Goal: Information Seeking & Learning: Learn about a topic

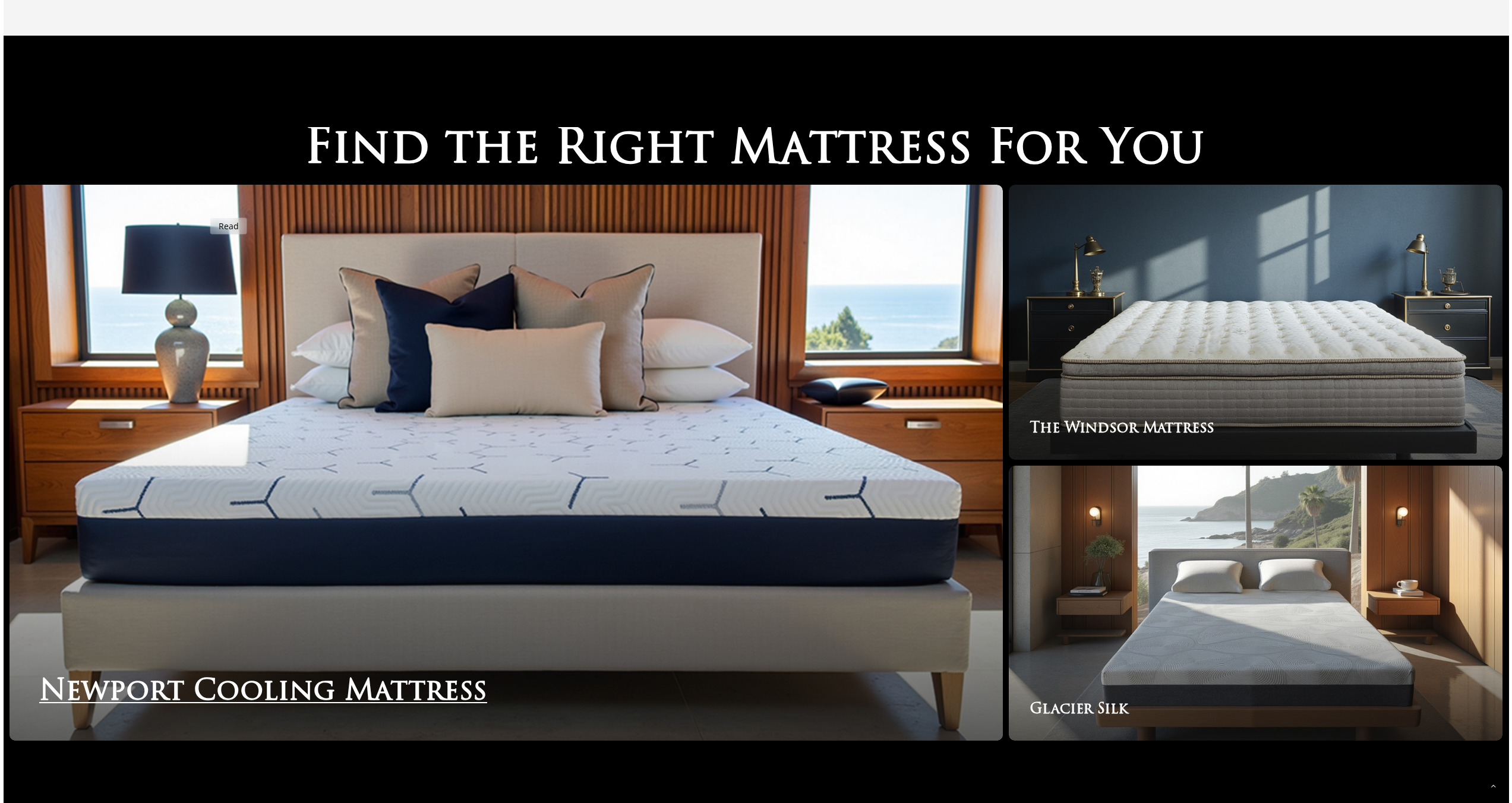
scroll to position [2125, 0]
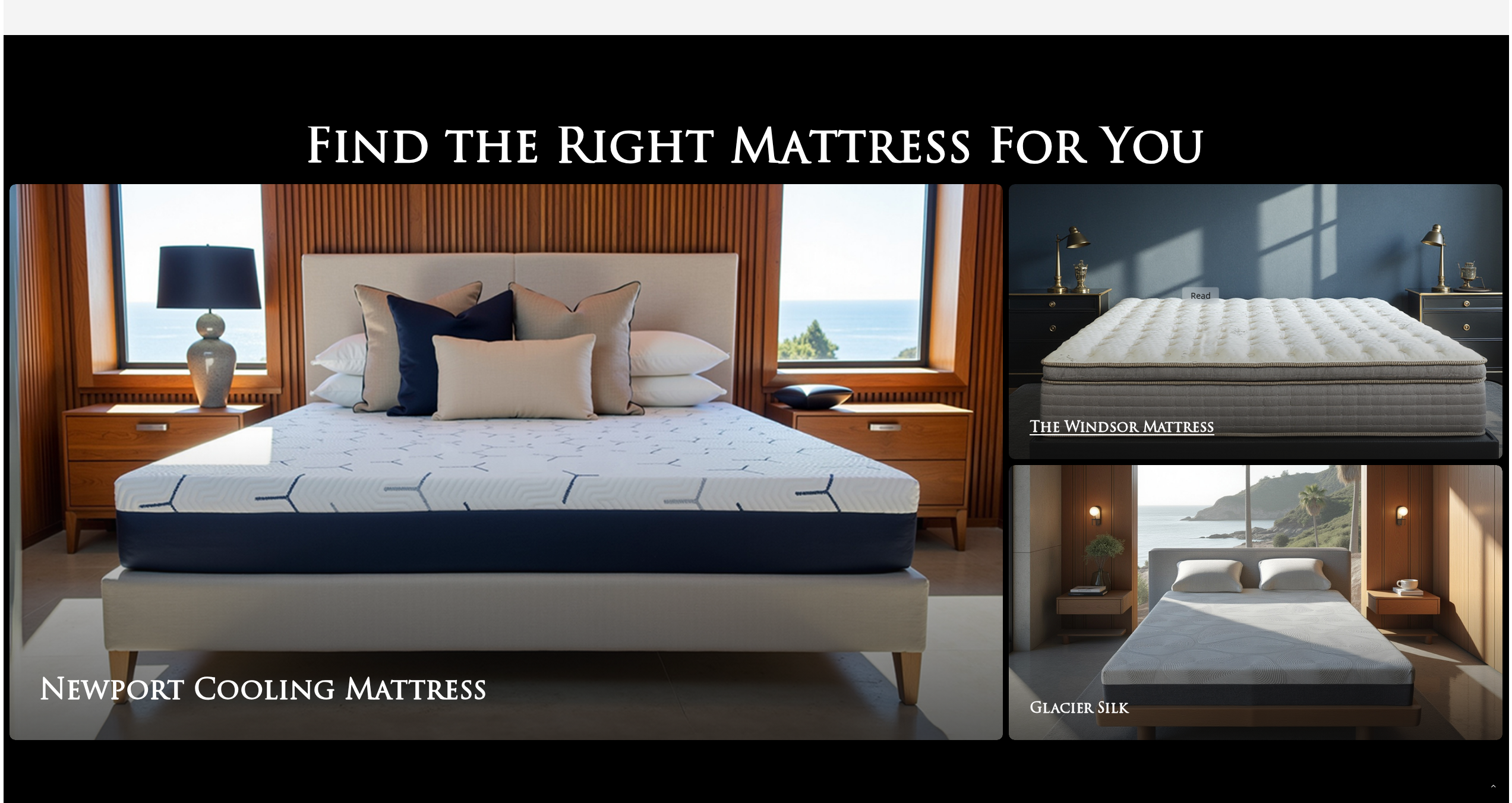
click at [1181, 280] on link "The Windsor Mattress" at bounding box center [1255, 321] width 493 height 275
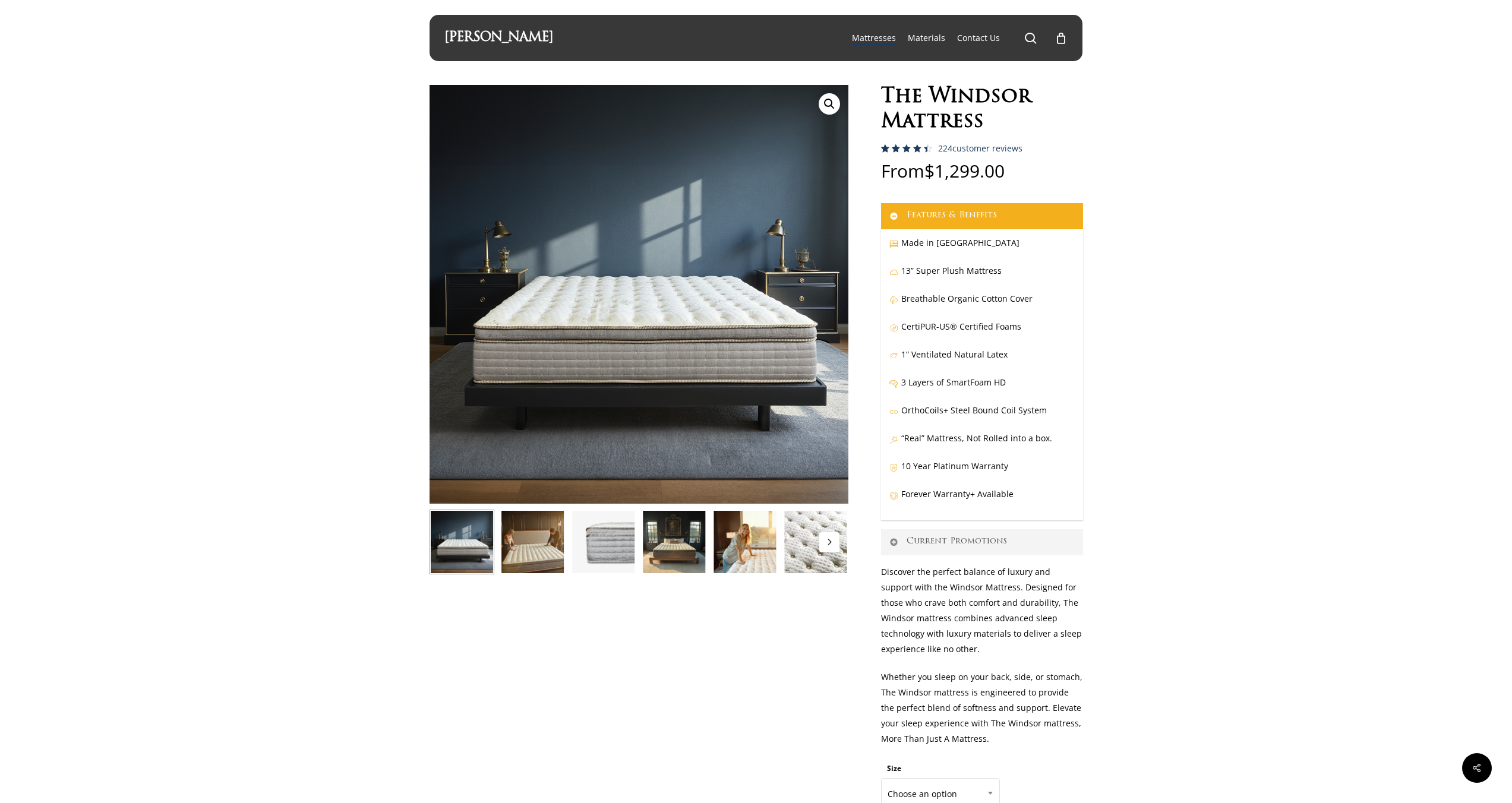
click at [535, 552] on img at bounding box center [532, 541] width 65 height 65
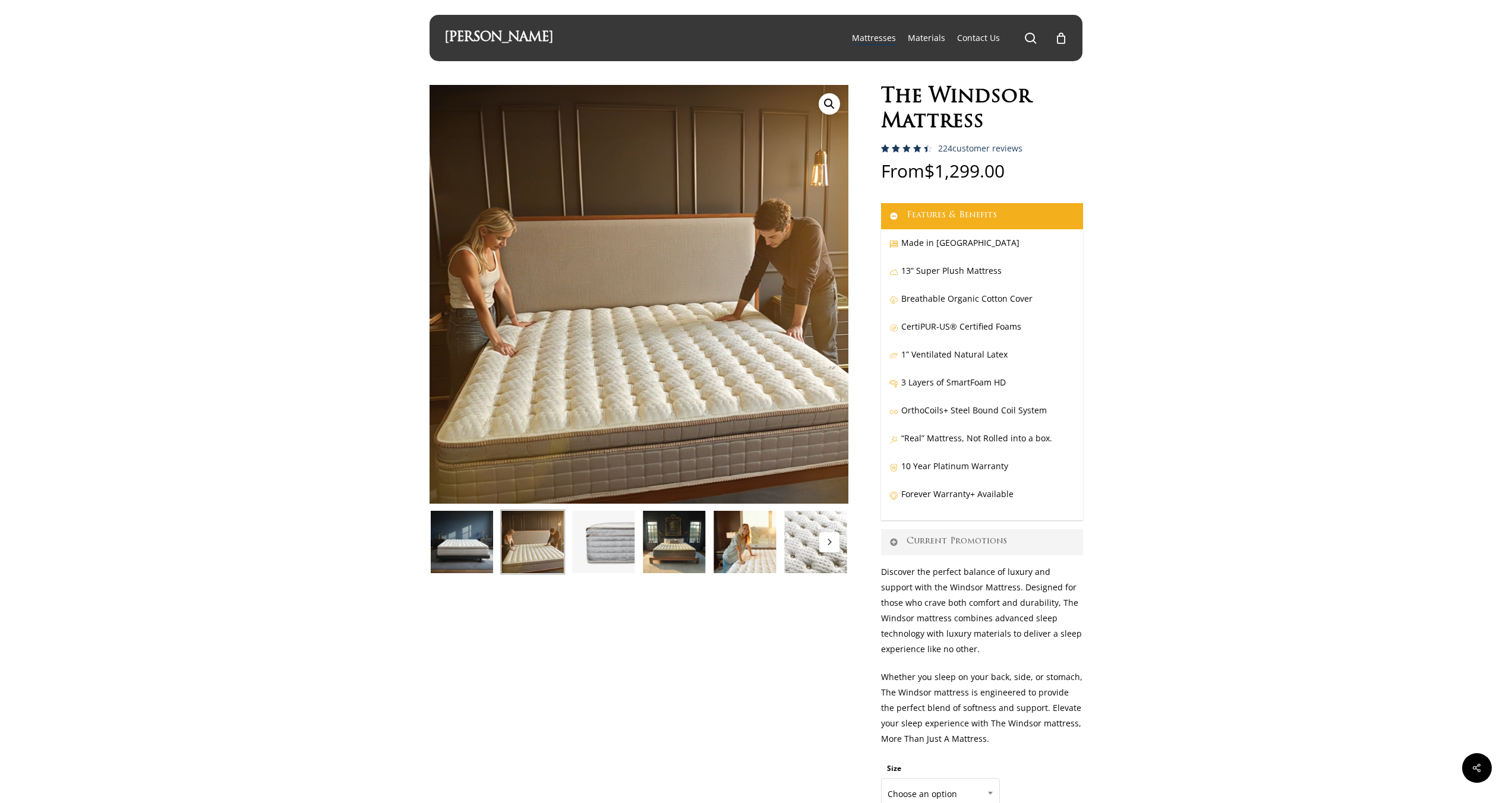
click at [669, 563] on img at bounding box center [673, 541] width 65 height 65
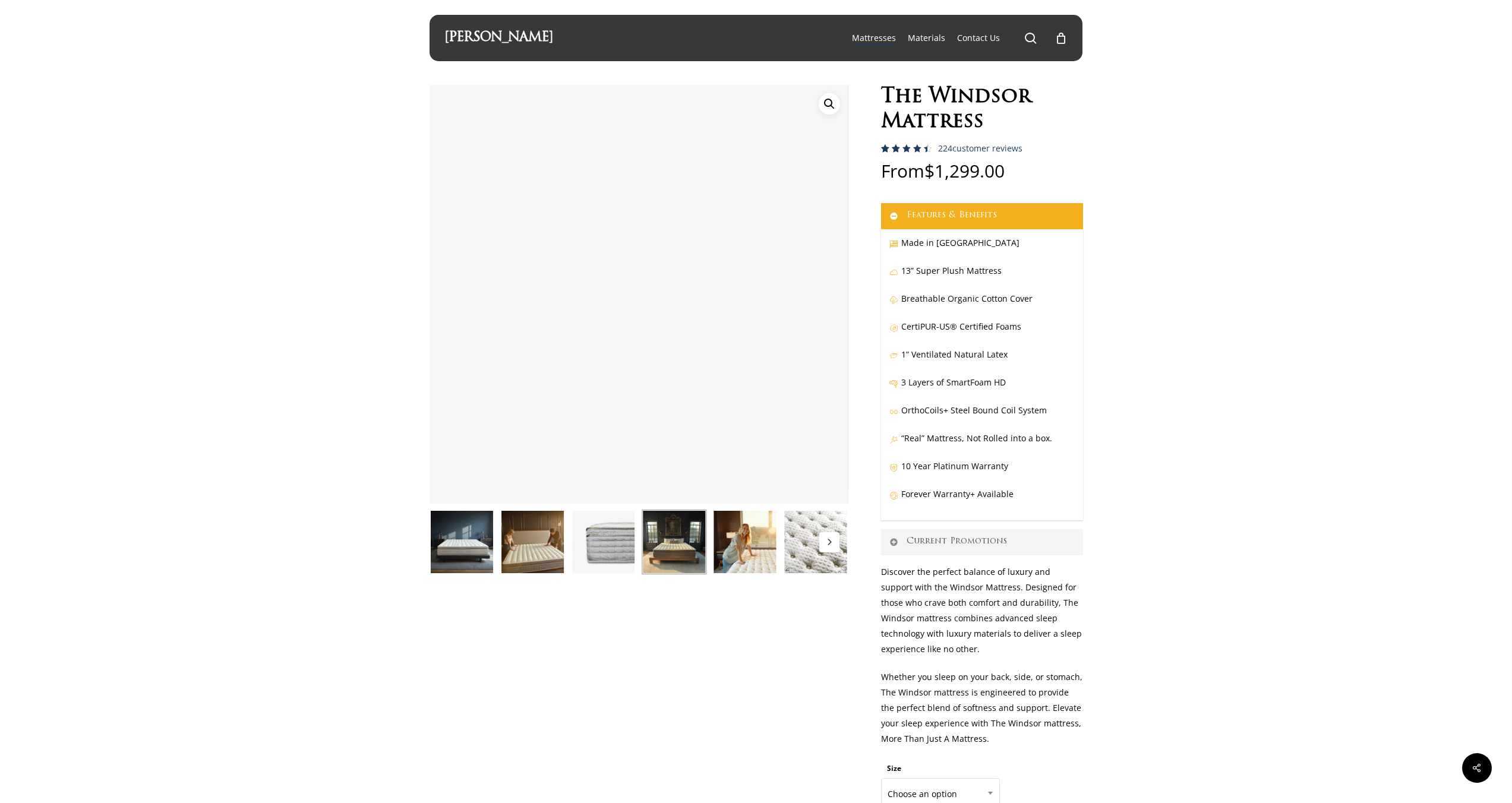
click at [739, 548] on img at bounding box center [744, 541] width 65 height 65
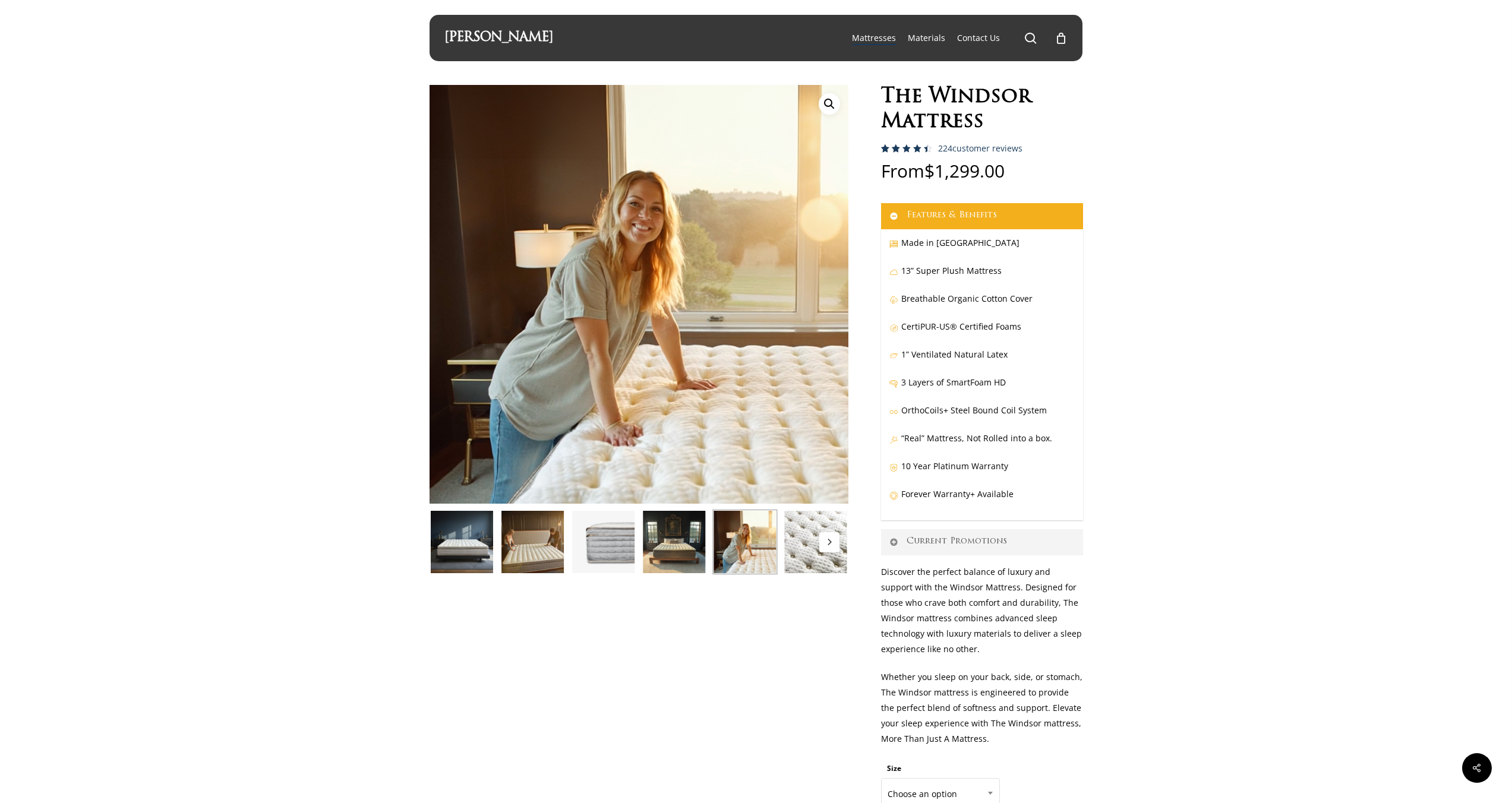
click at [775, 546] on img at bounding box center [744, 541] width 65 height 65
click at [792, 545] on img at bounding box center [815, 541] width 65 height 65
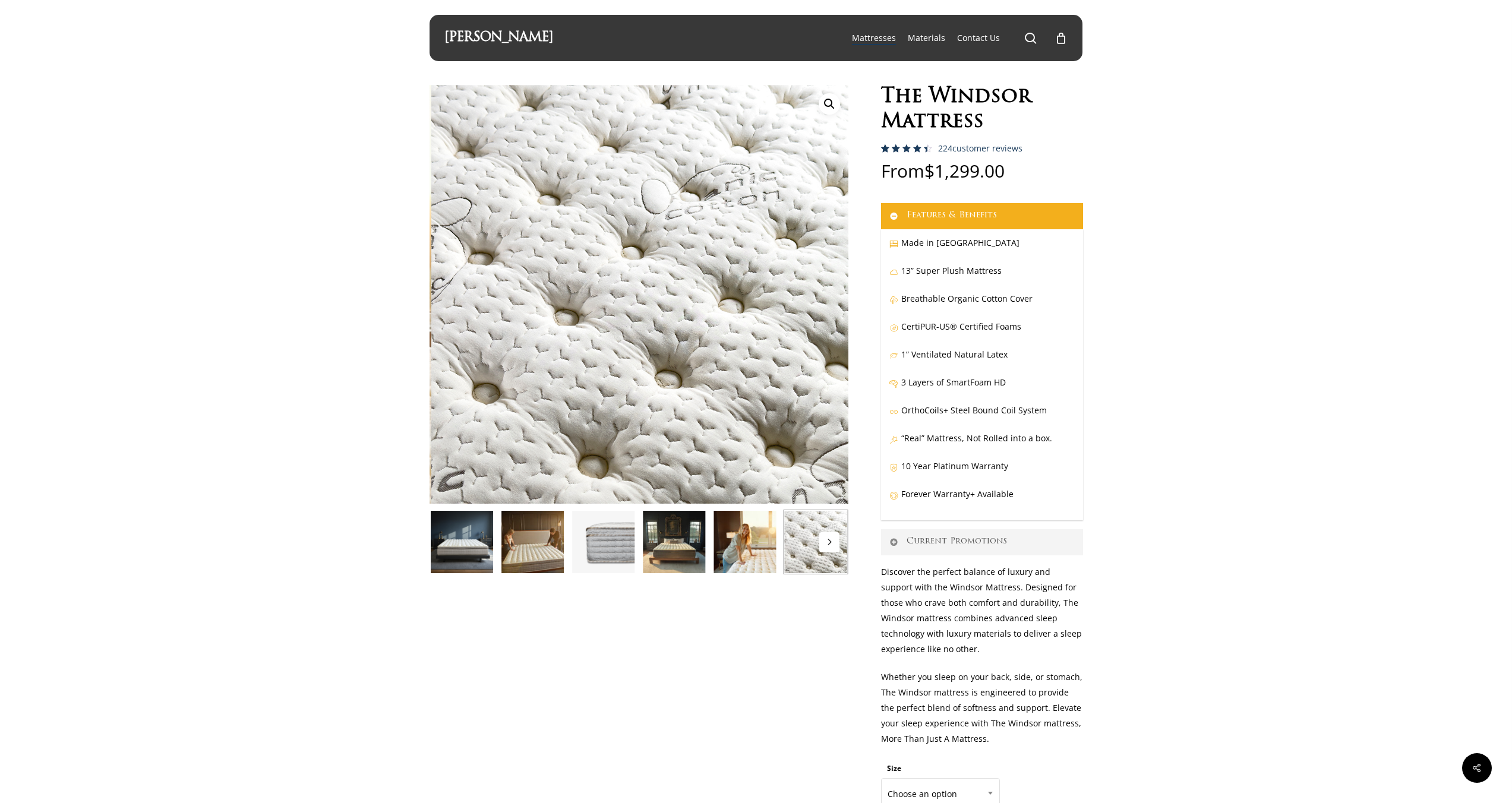
click at [832, 543] on icon "Next" at bounding box center [829, 541] width 6 height 6
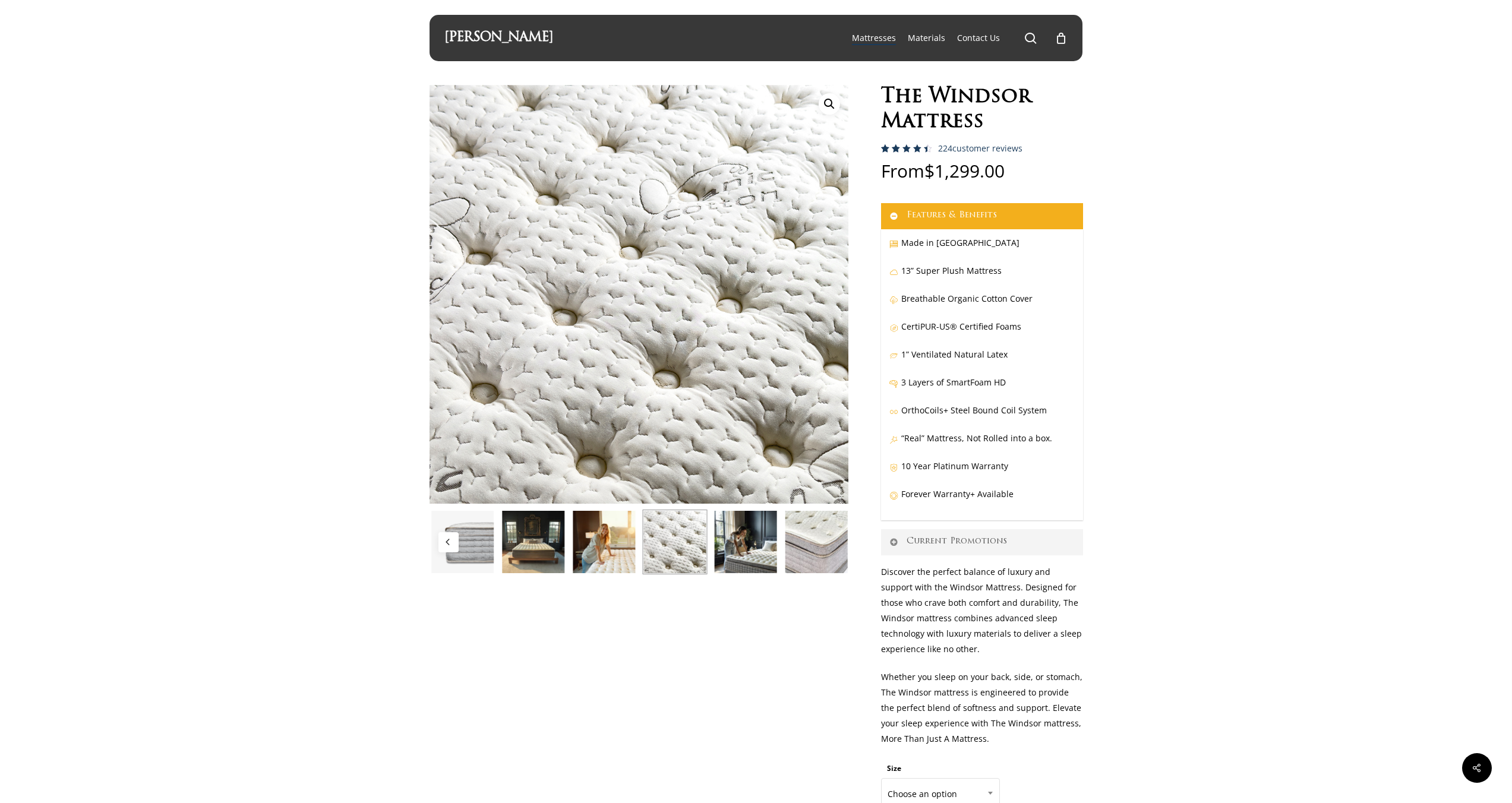
click at [747, 540] on img at bounding box center [745, 541] width 65 height 65
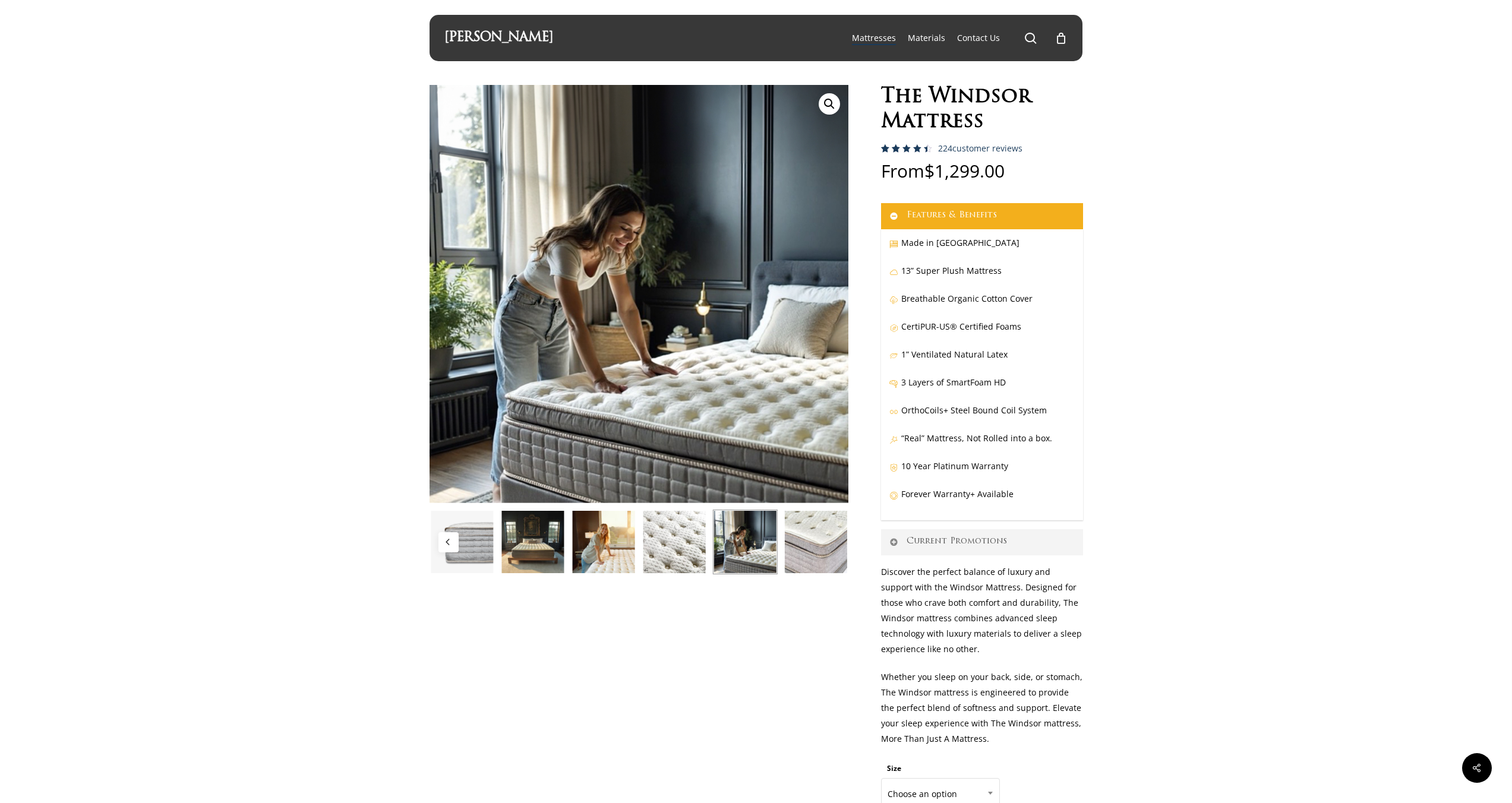
click at [833, 536] on img at bounding box center [815, 541] width 65 height 65
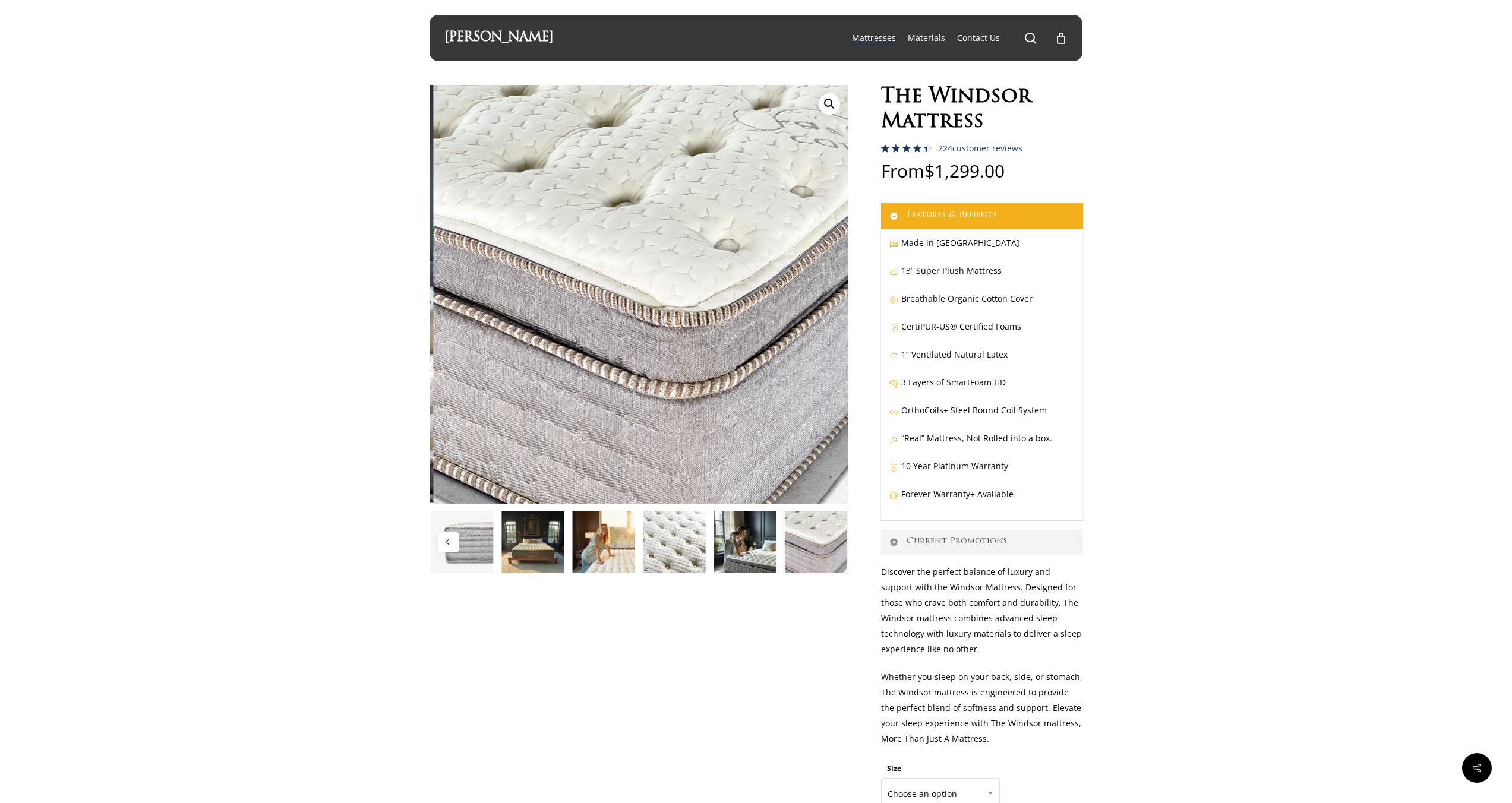
click at [832, 537] on img at bounding box center [815, 541] width 65 height 65
click at [756, 541] on img at bounding box center [744, 541] width 65 height 65
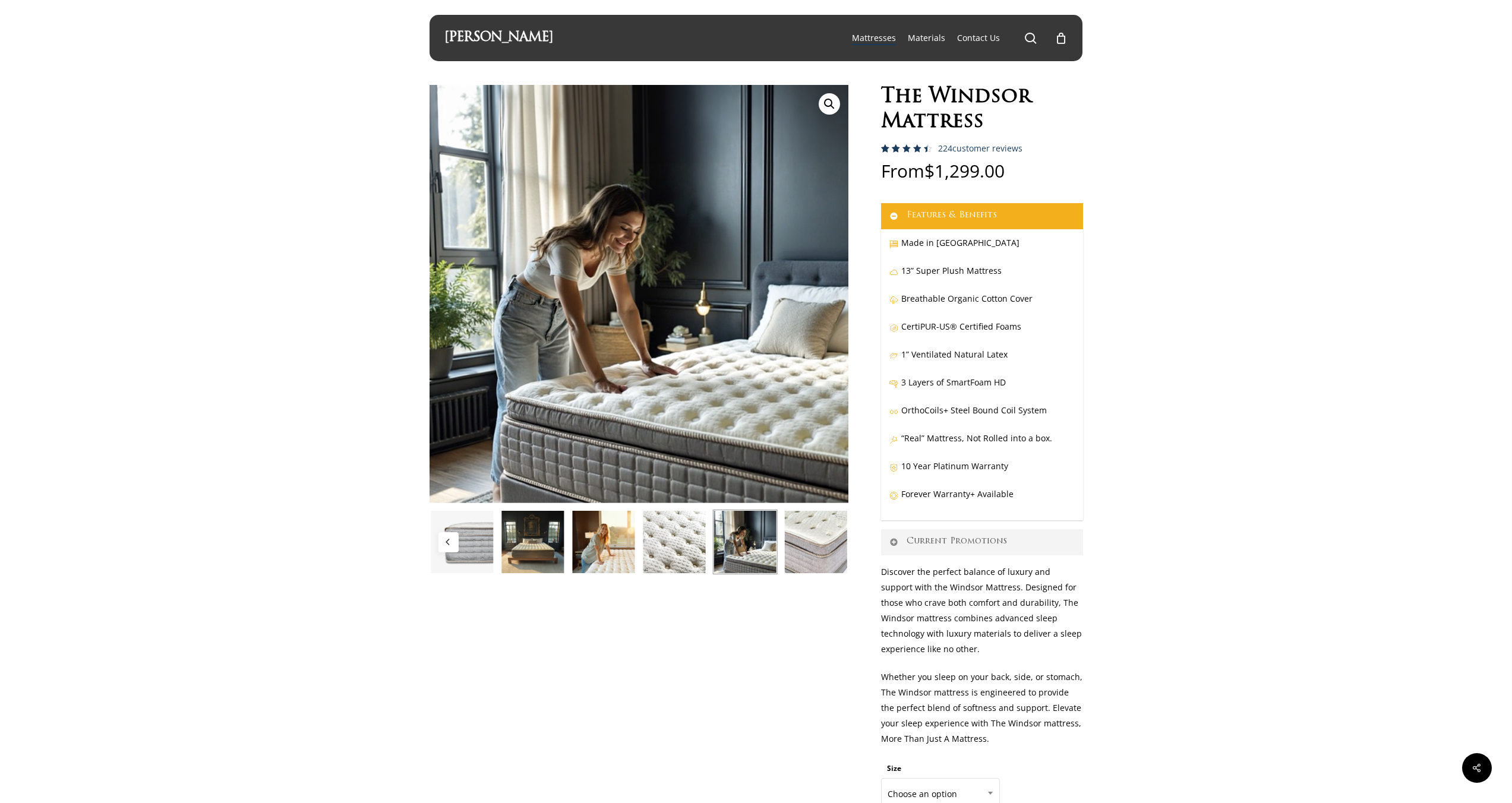
click at [470, 540] on img at bounding box center [461, 541] width 65 height 65
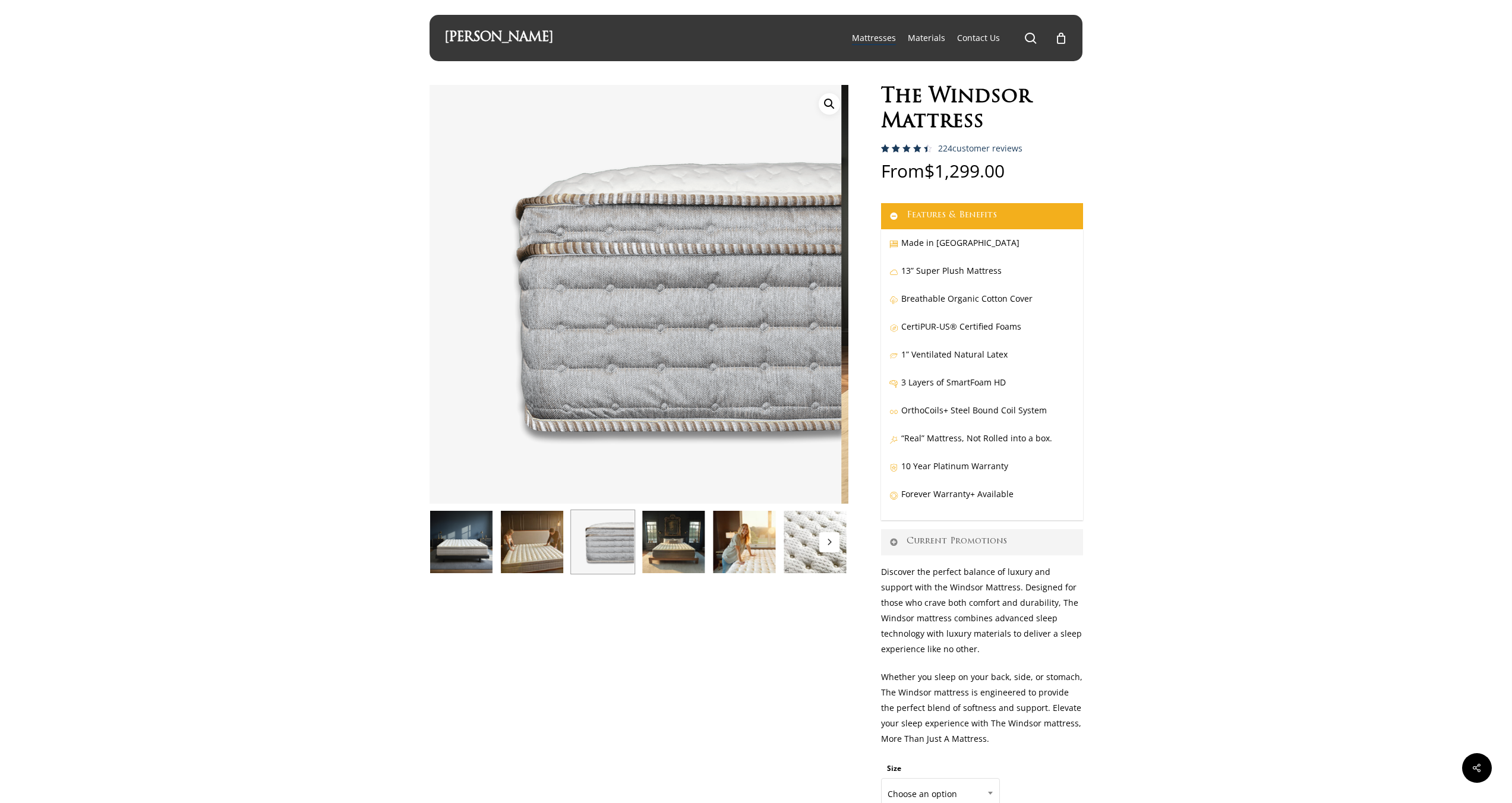
click at [546, 550] on img at bounding box center [531, 541] width 65 height 65
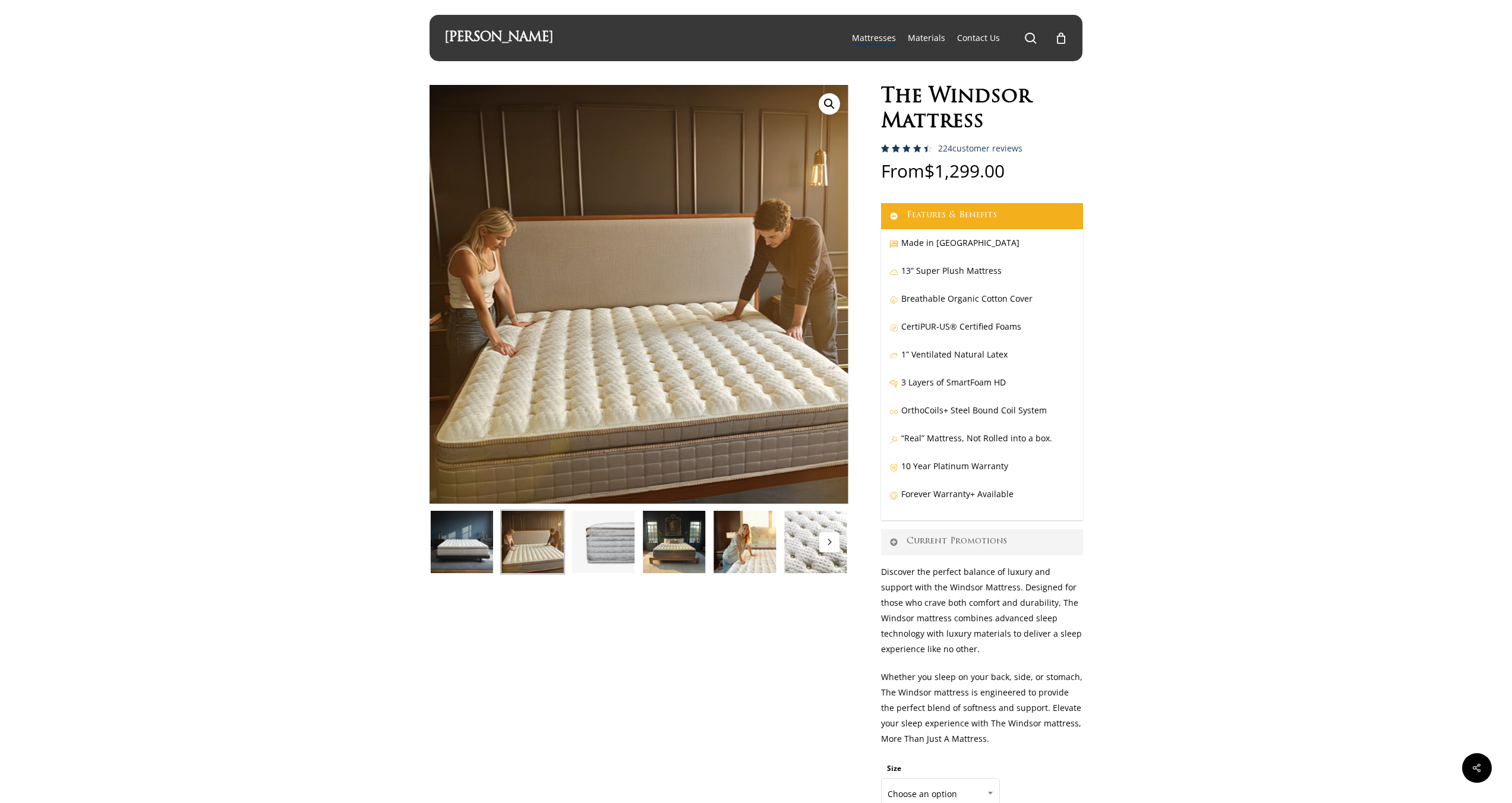
click at [469, 544] on img at bounding box center [460, 541] width 65 height 65
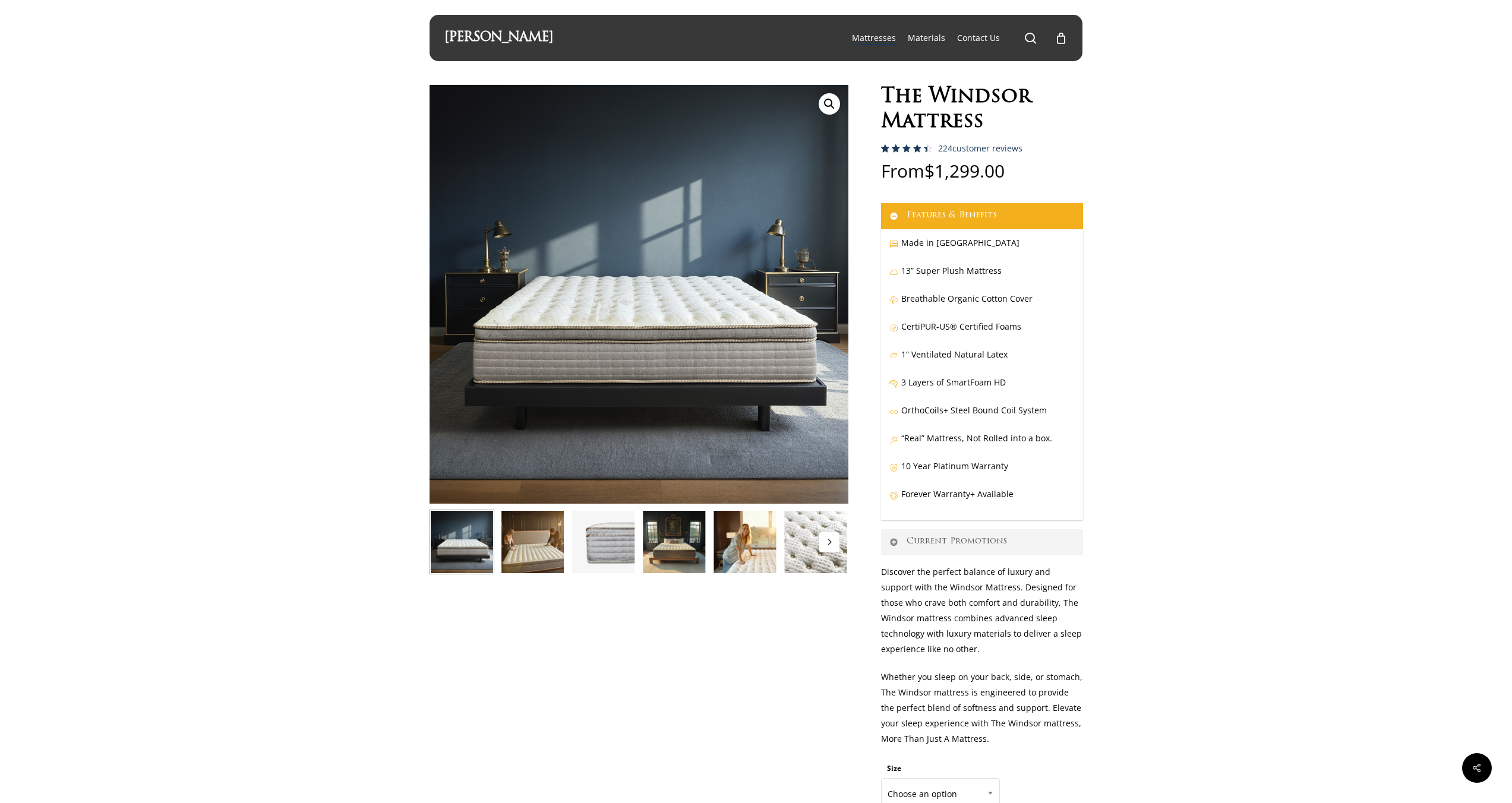
click at [464, 543] on img at bounding box center [461, 541] width 65 height 65
click at [525, 551] on img at bounding box center [532, 541] width 65 height 65
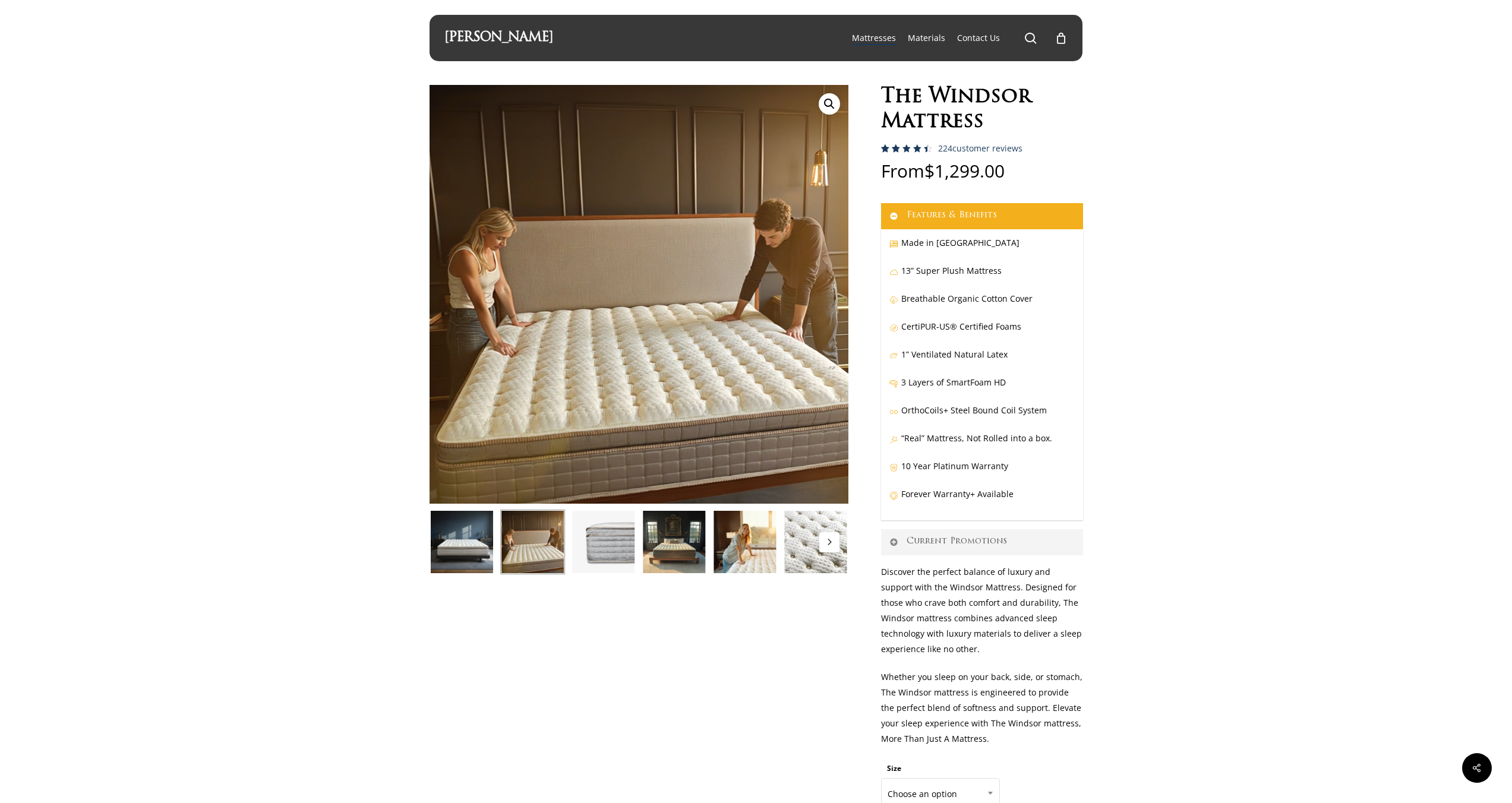
click at [674, 563] on img at bounding box center [673, 541] width 65 height 65
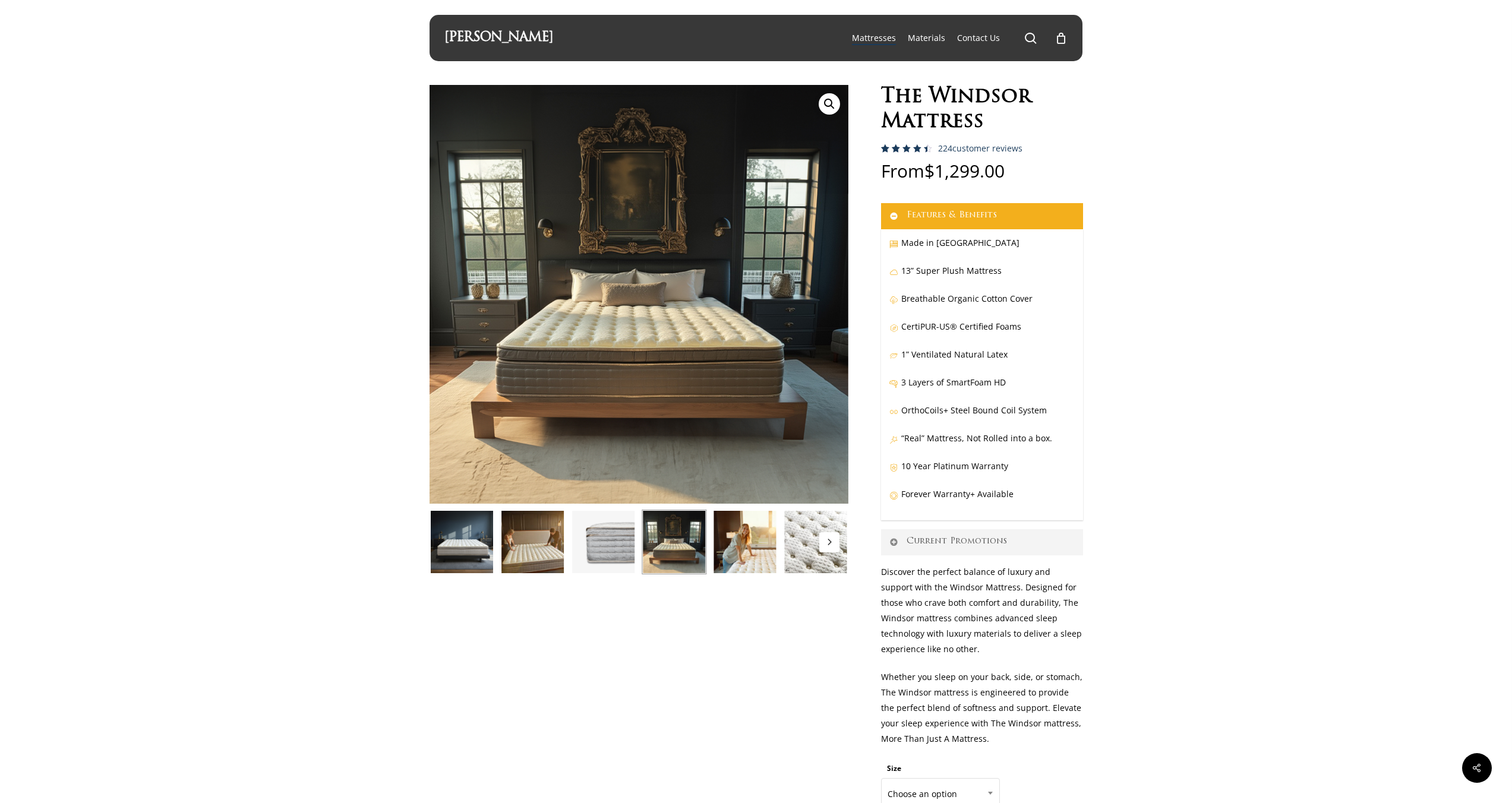
click at [738, 553] on img at bounding box center [744, 541] width 65 height 65
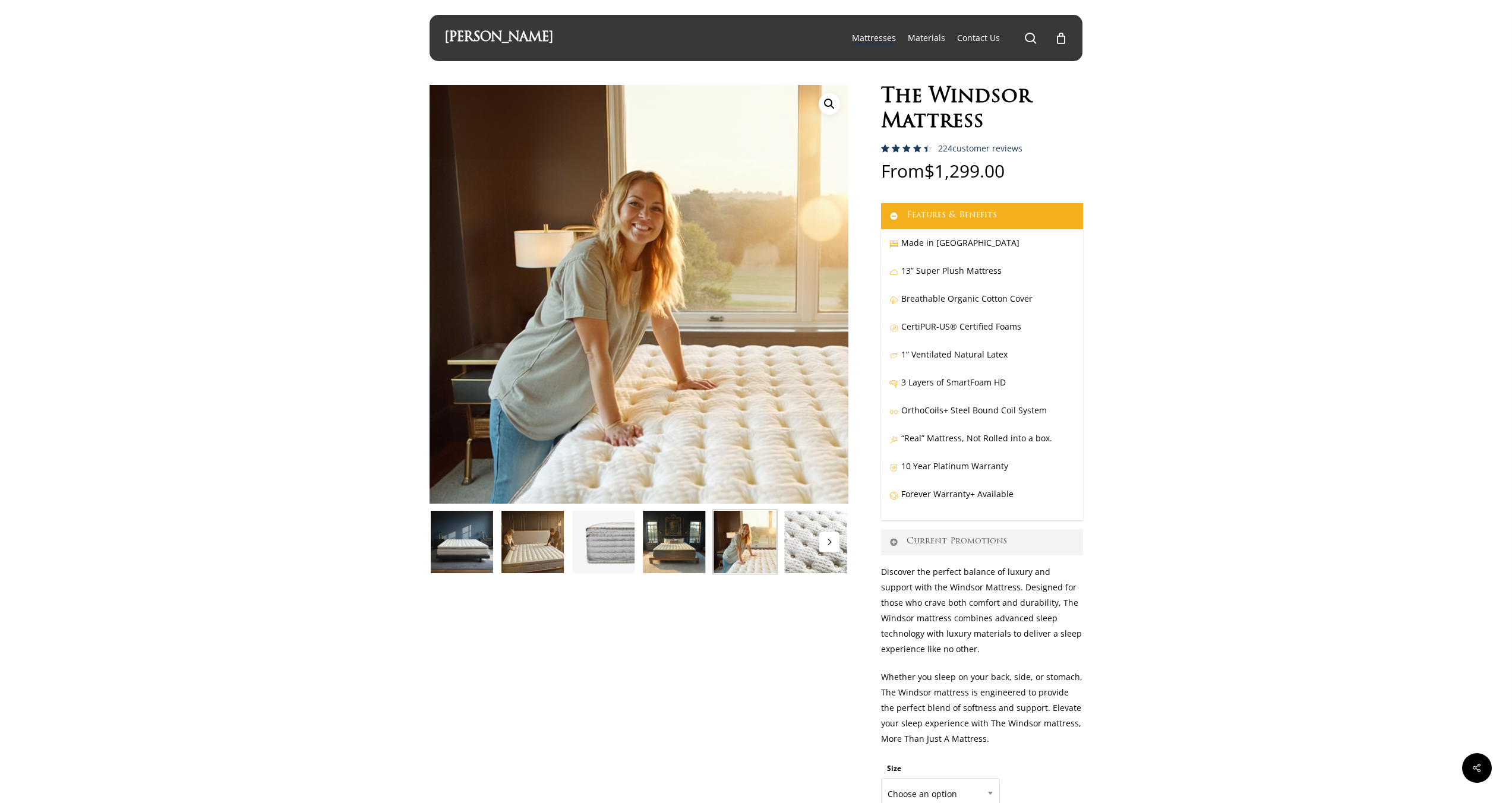
click at [833, 543] on button "Next" at bounding box center [829, 542] width 20 height 20
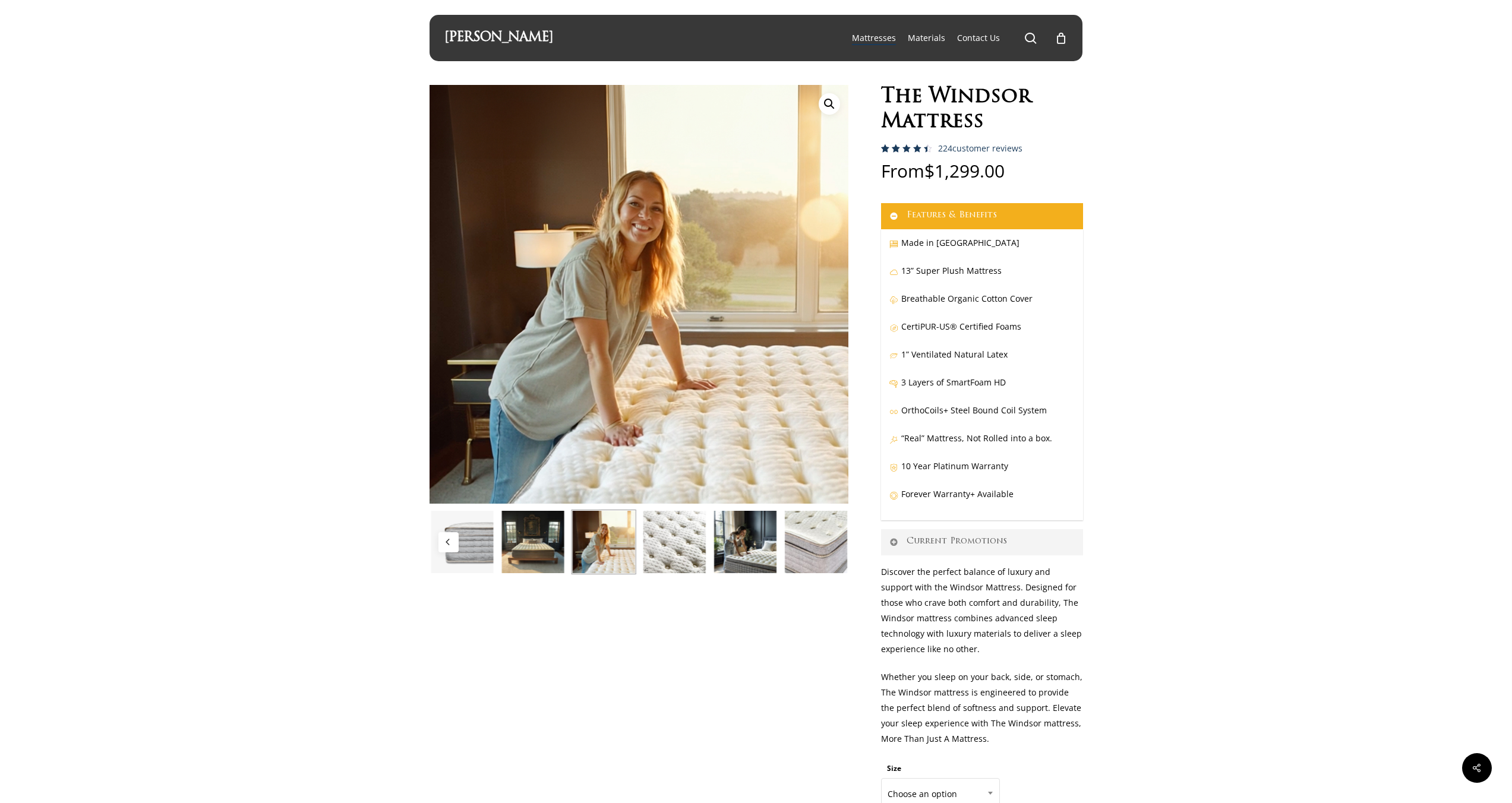
click at [761, 548] on img at bounding box center [744, 541] width 65 height 65
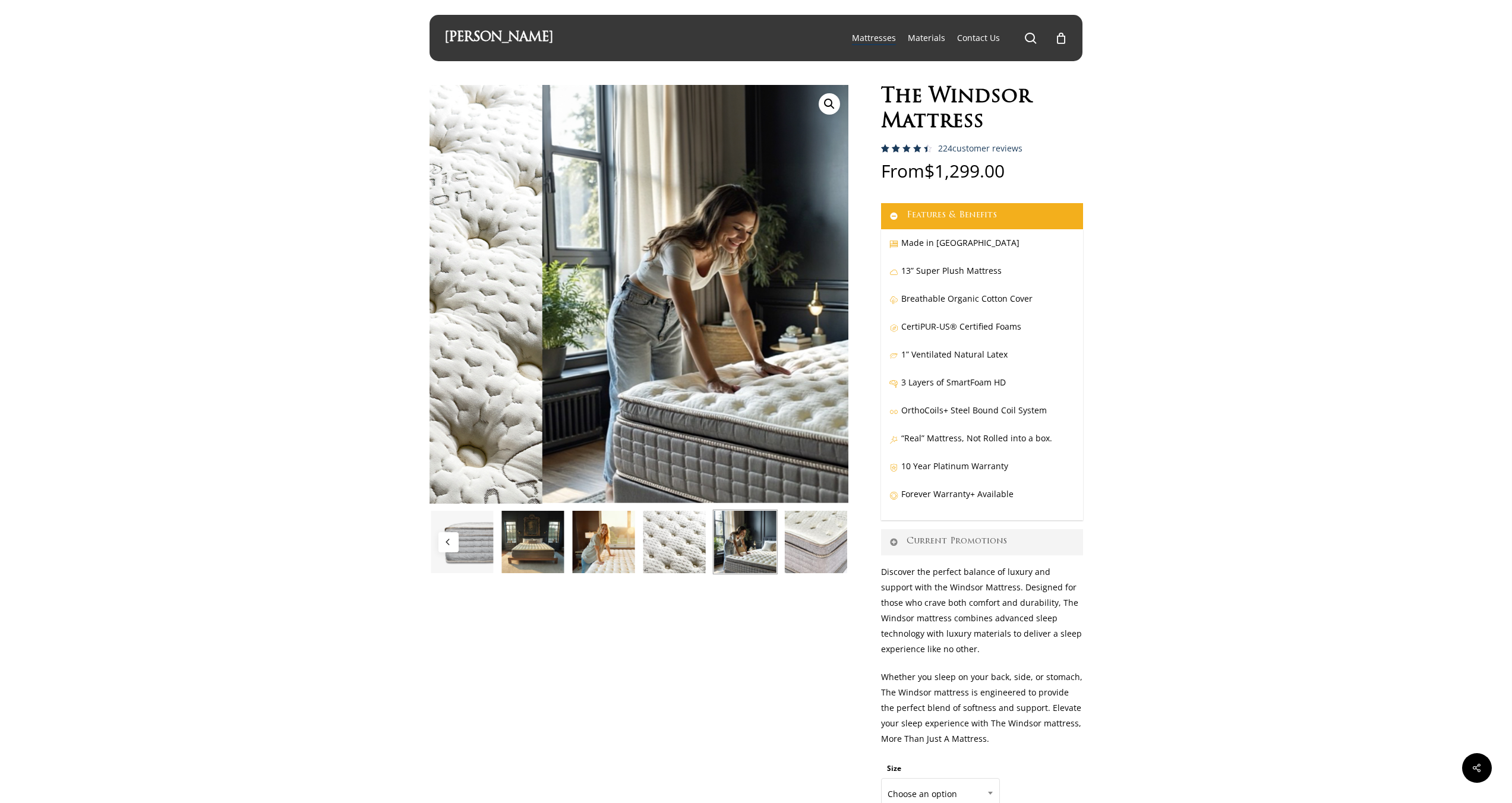
click at [806, 544] on img at bounding box center [815, 541] width 65 height 65
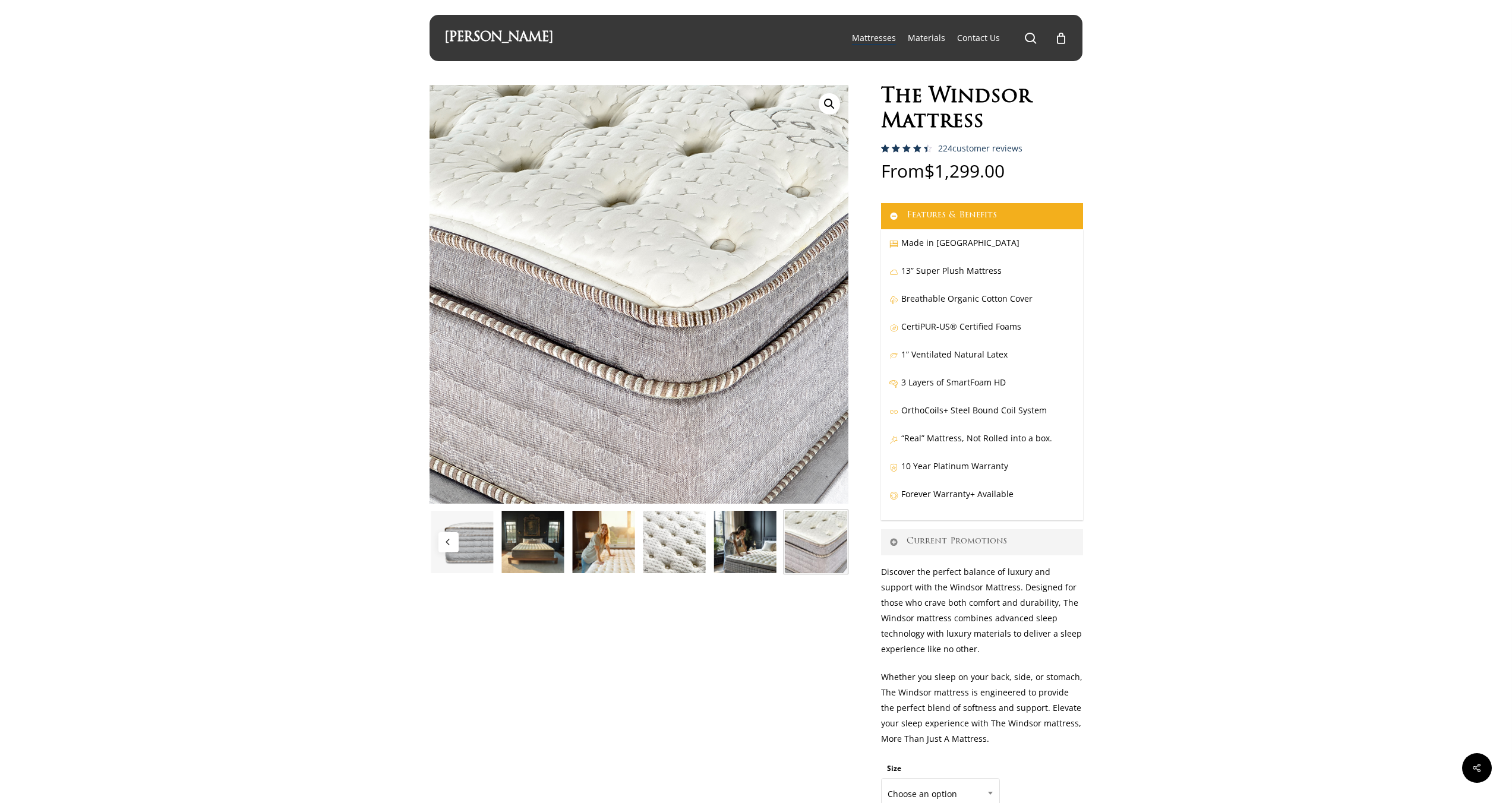
click at [530, 547] on img at bounding box center [532, 541] width 65 height 65
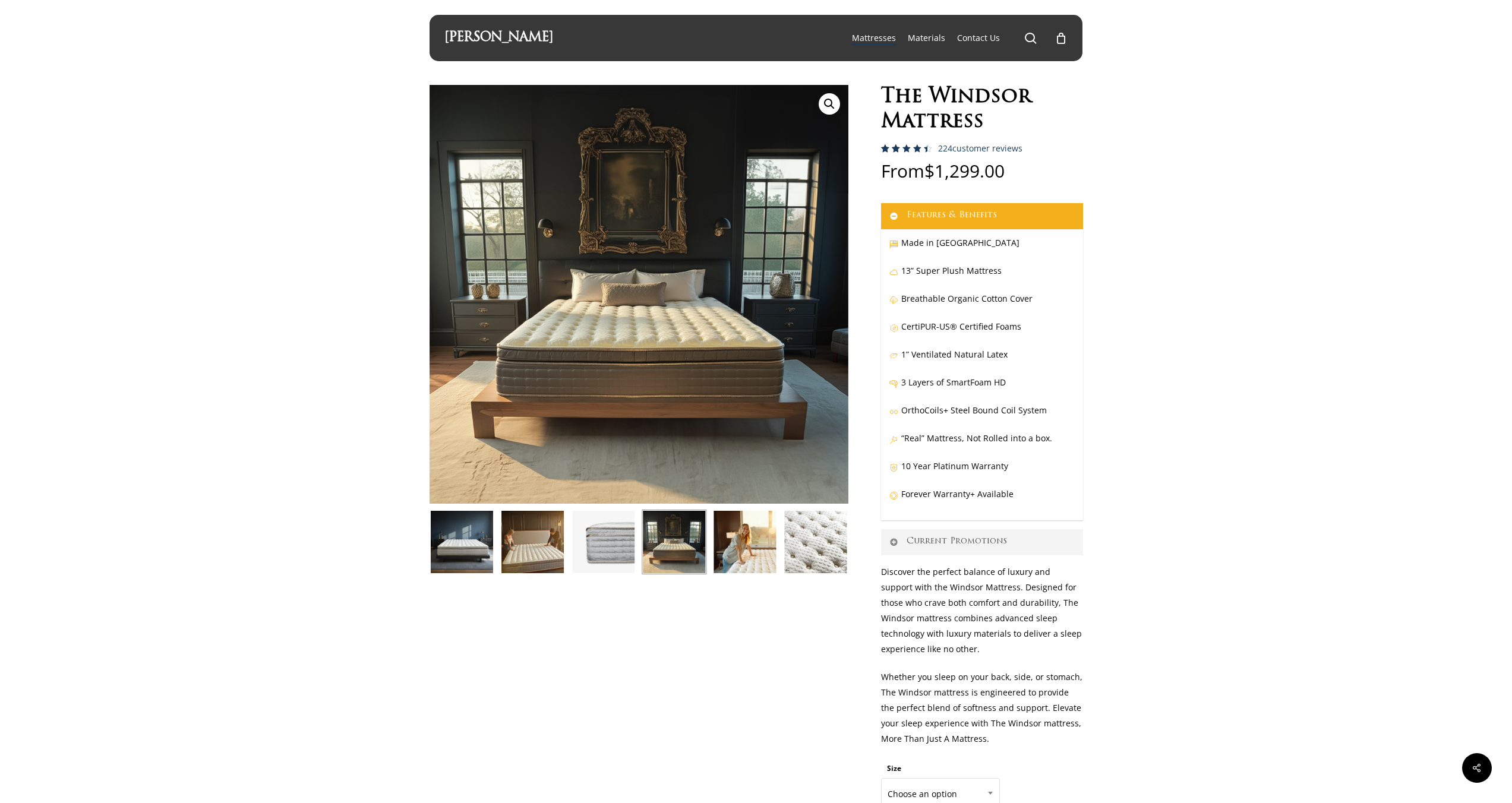
click at [479, 39] on link "[PERSON_NAME]" at bounding box center [498, 38] width 109 height 13
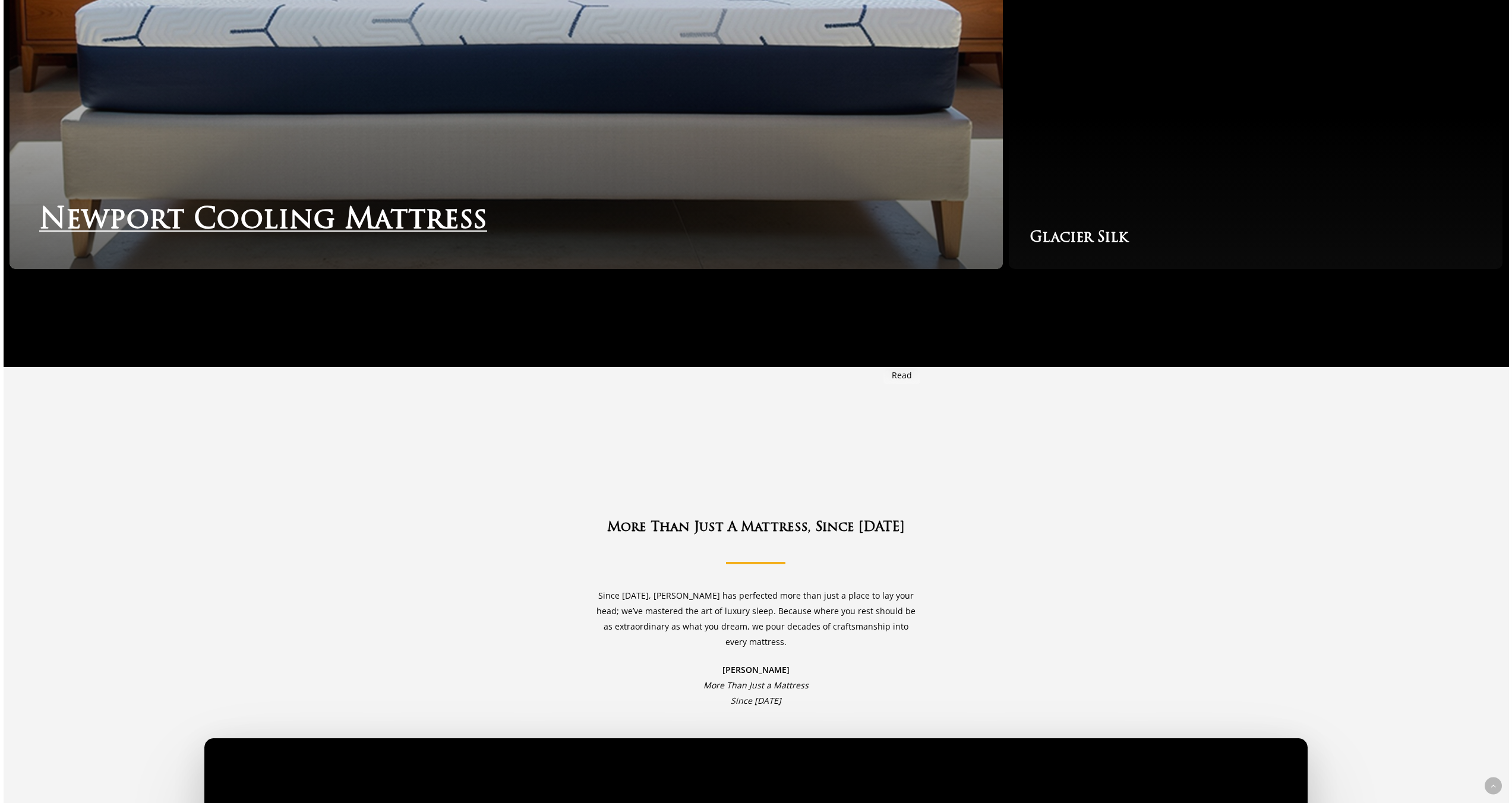
scroll to position [2342, 0]
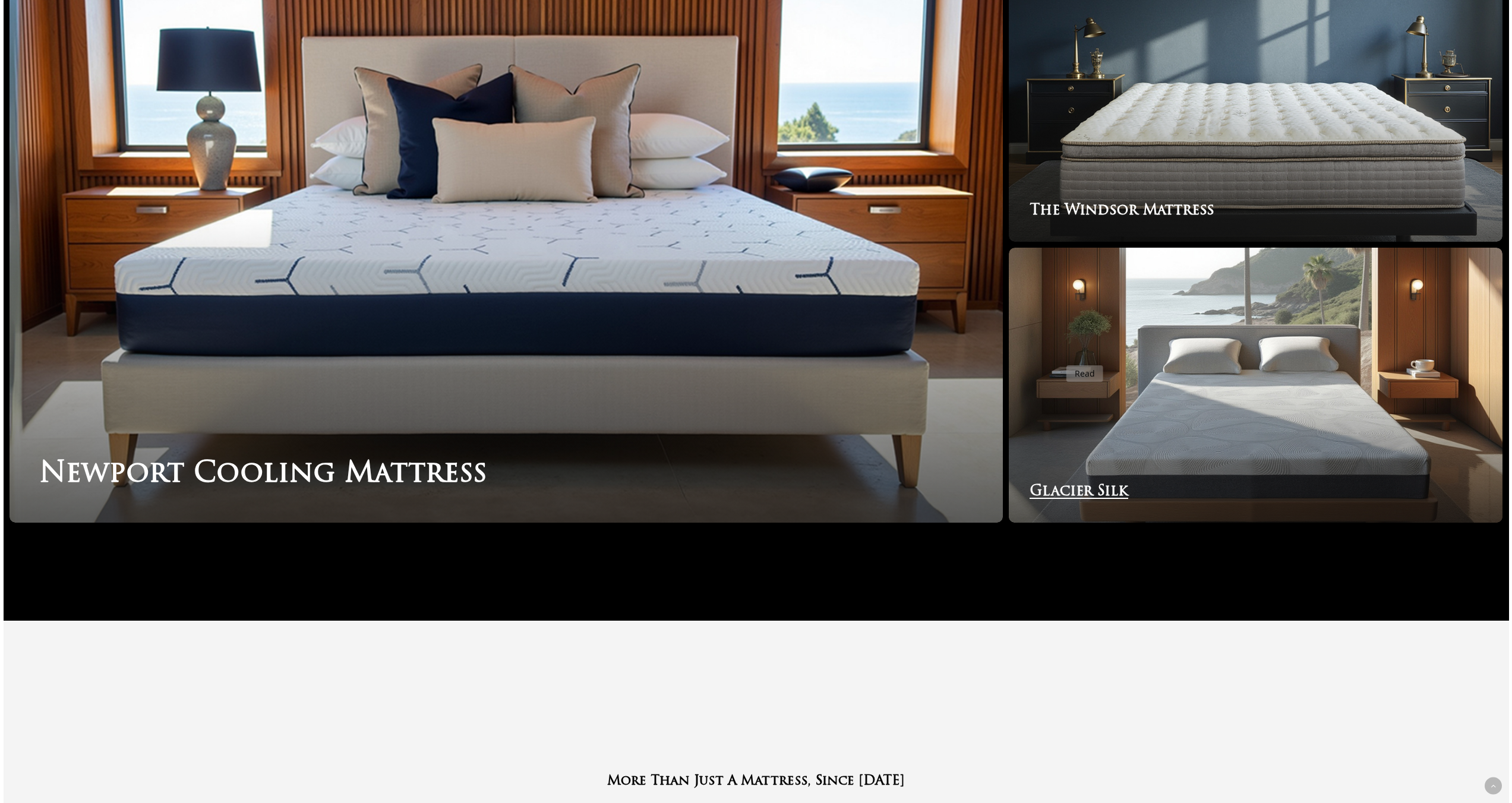
click at [1077, 361] on link "Glacier Silk" at bounding box center [1255, 385] width 493 height 275
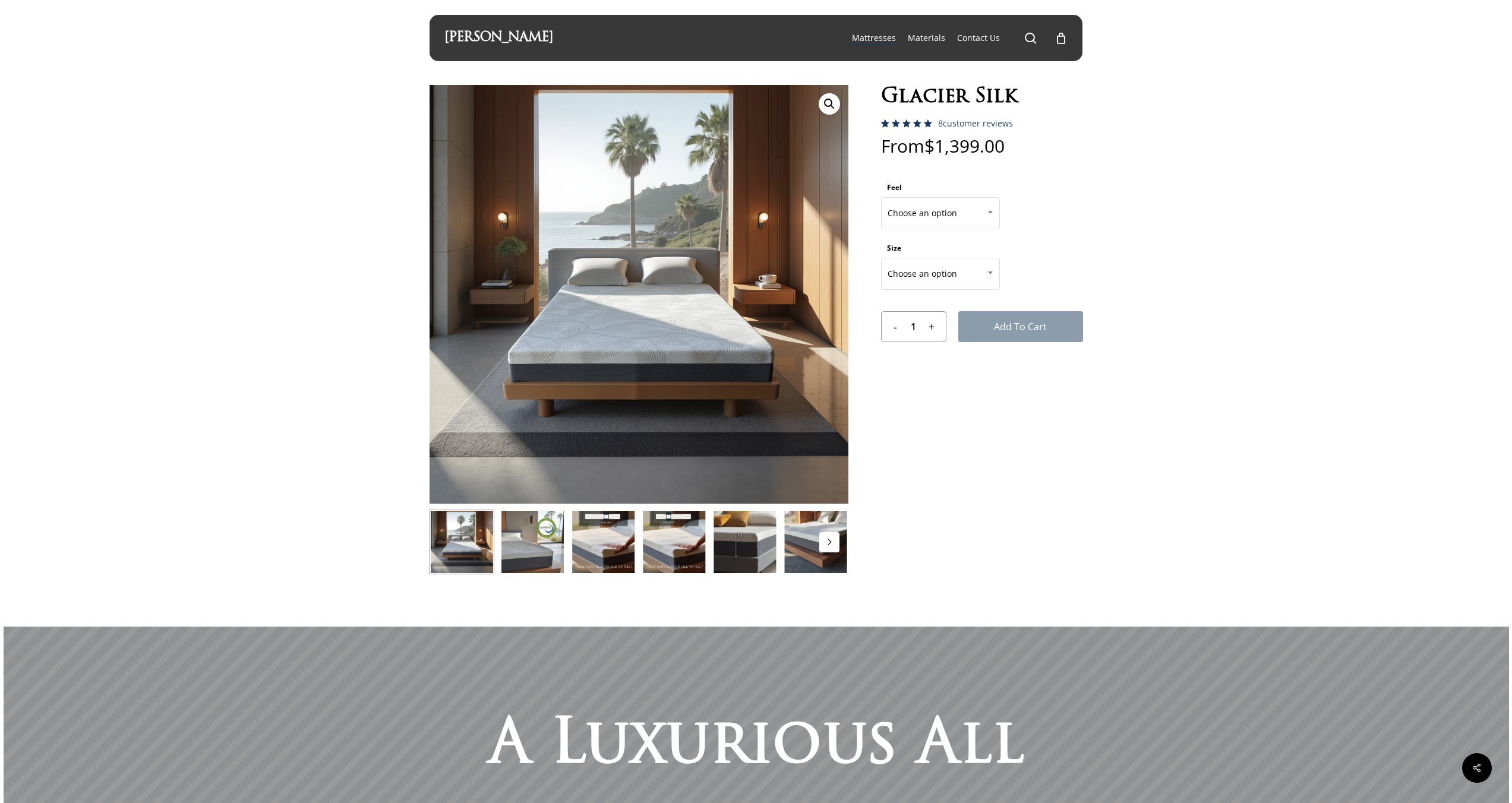
click at [538, 531] on img at bounding box center [532, 541] width 65 height 65
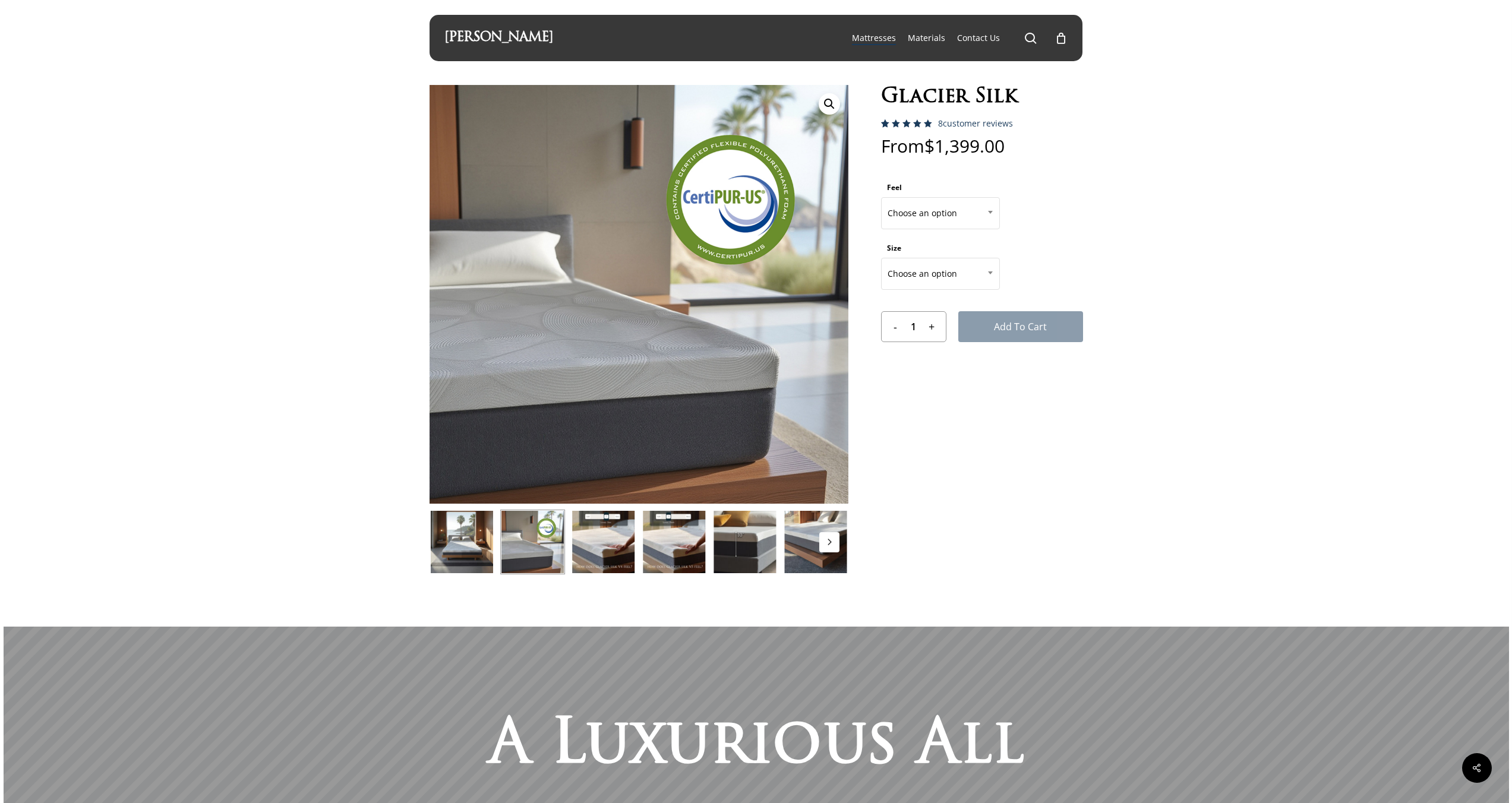
click at [610, 547] on img at bounding box center [603, 541] width 65 height 65
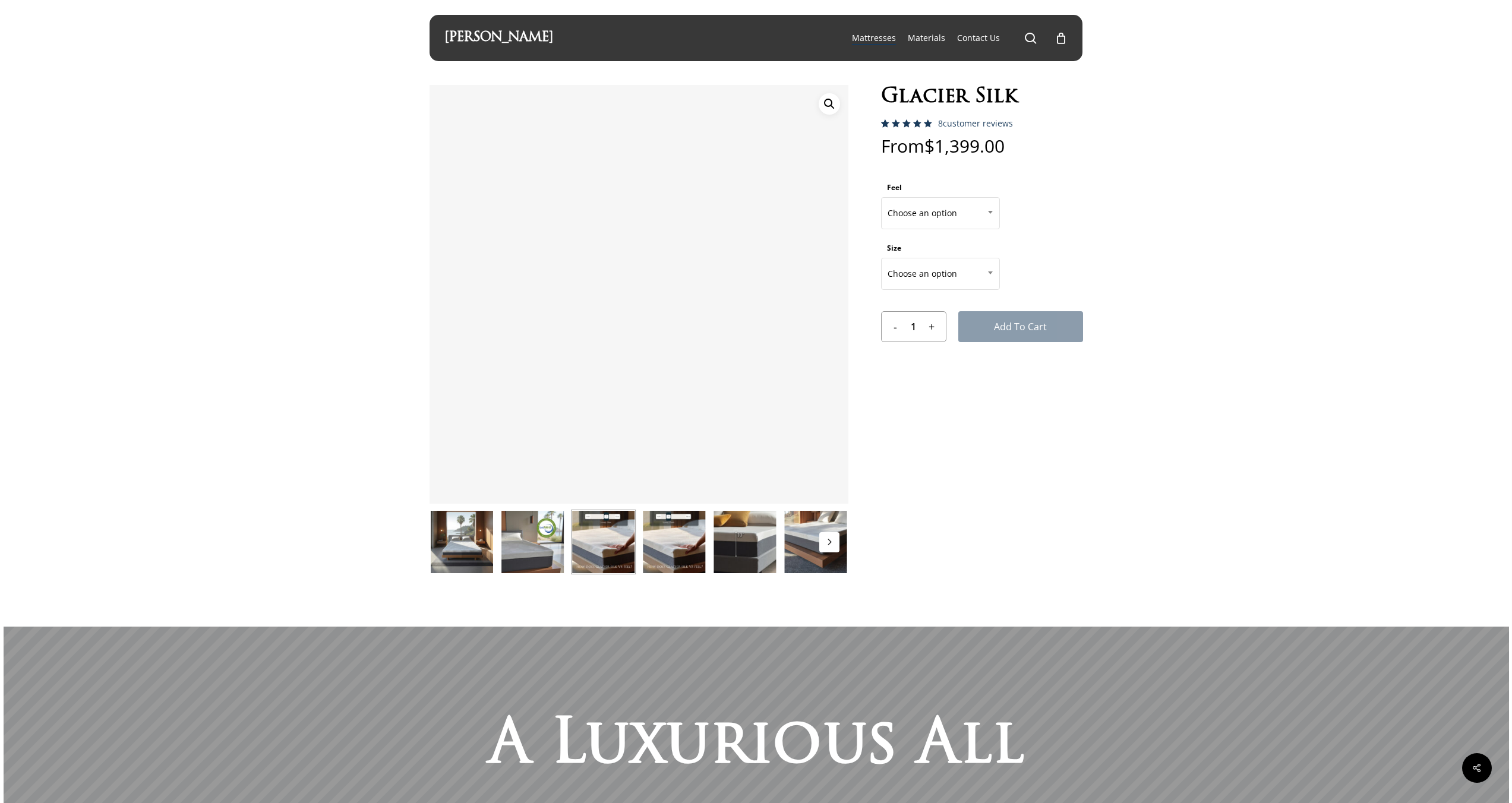
click at [669, 556] on img at bounding box center [673, 541] width 65 height 65
click at [747, 560] on img at bounding box center [744, 541] width 65 height 65
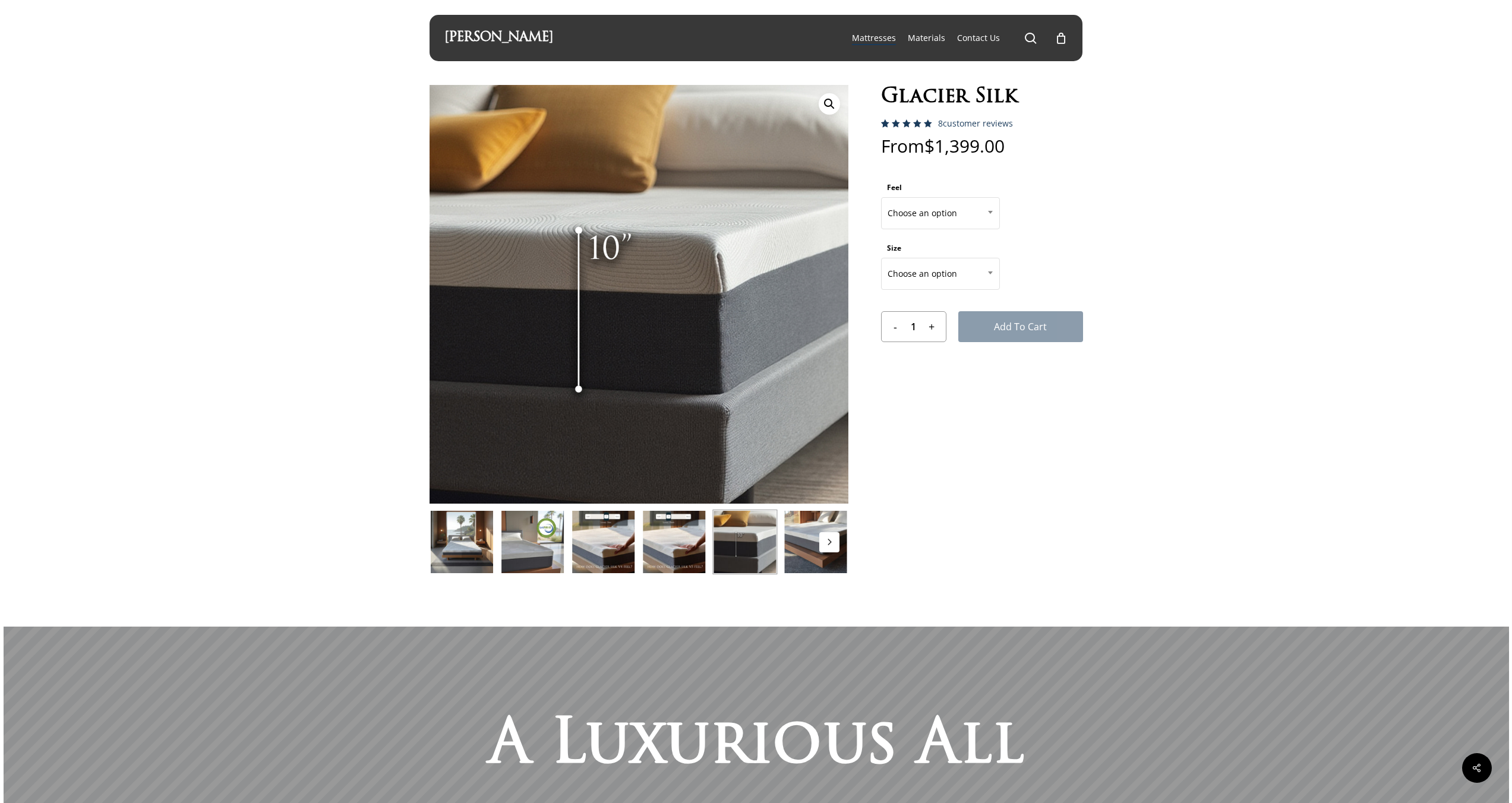
click at [533, 538] on img at bounding box center [532, 541] width 65 height 65
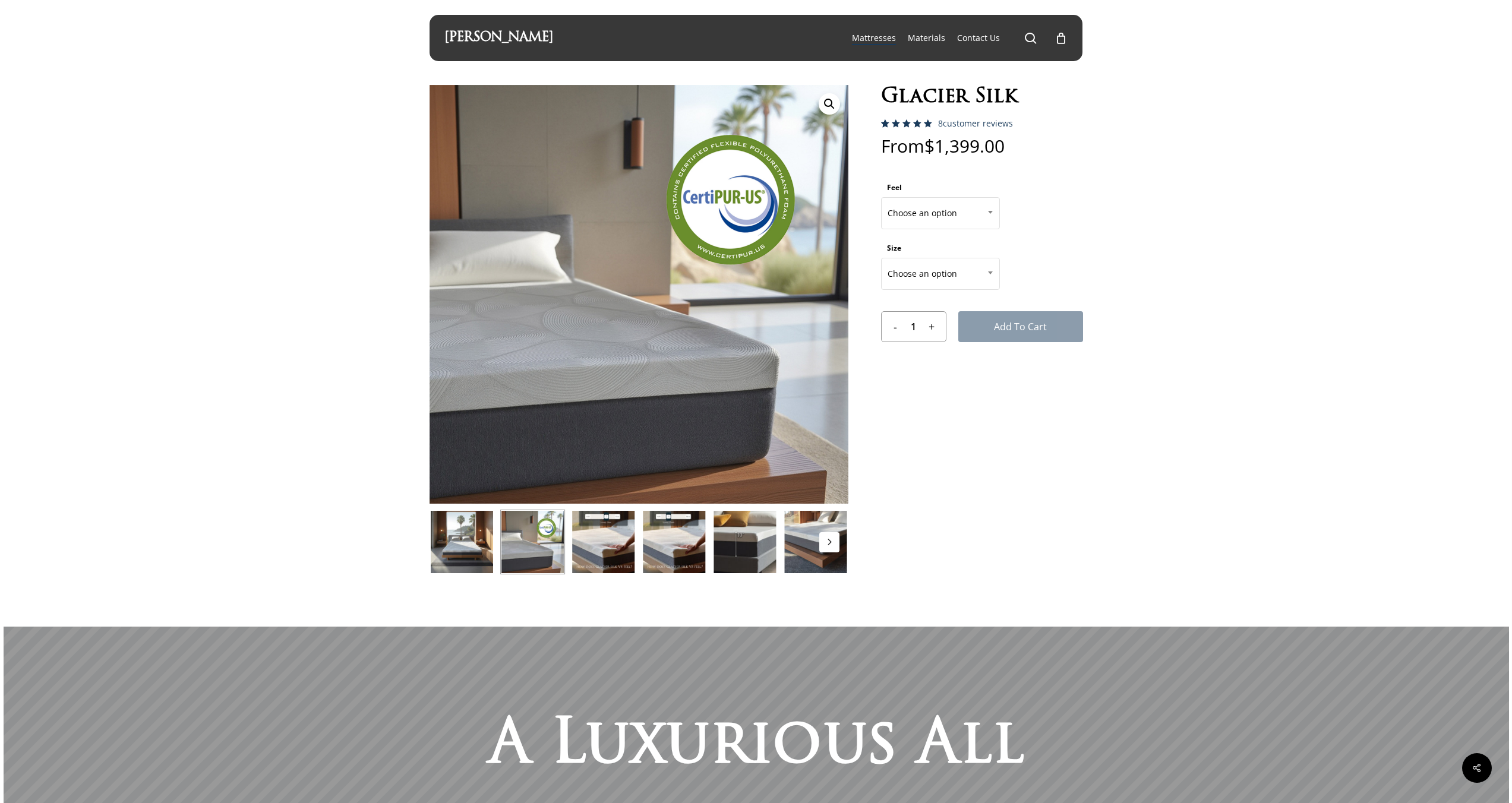
click at [747, 548] on img at bounding box center [744, 541] width 65 height 65
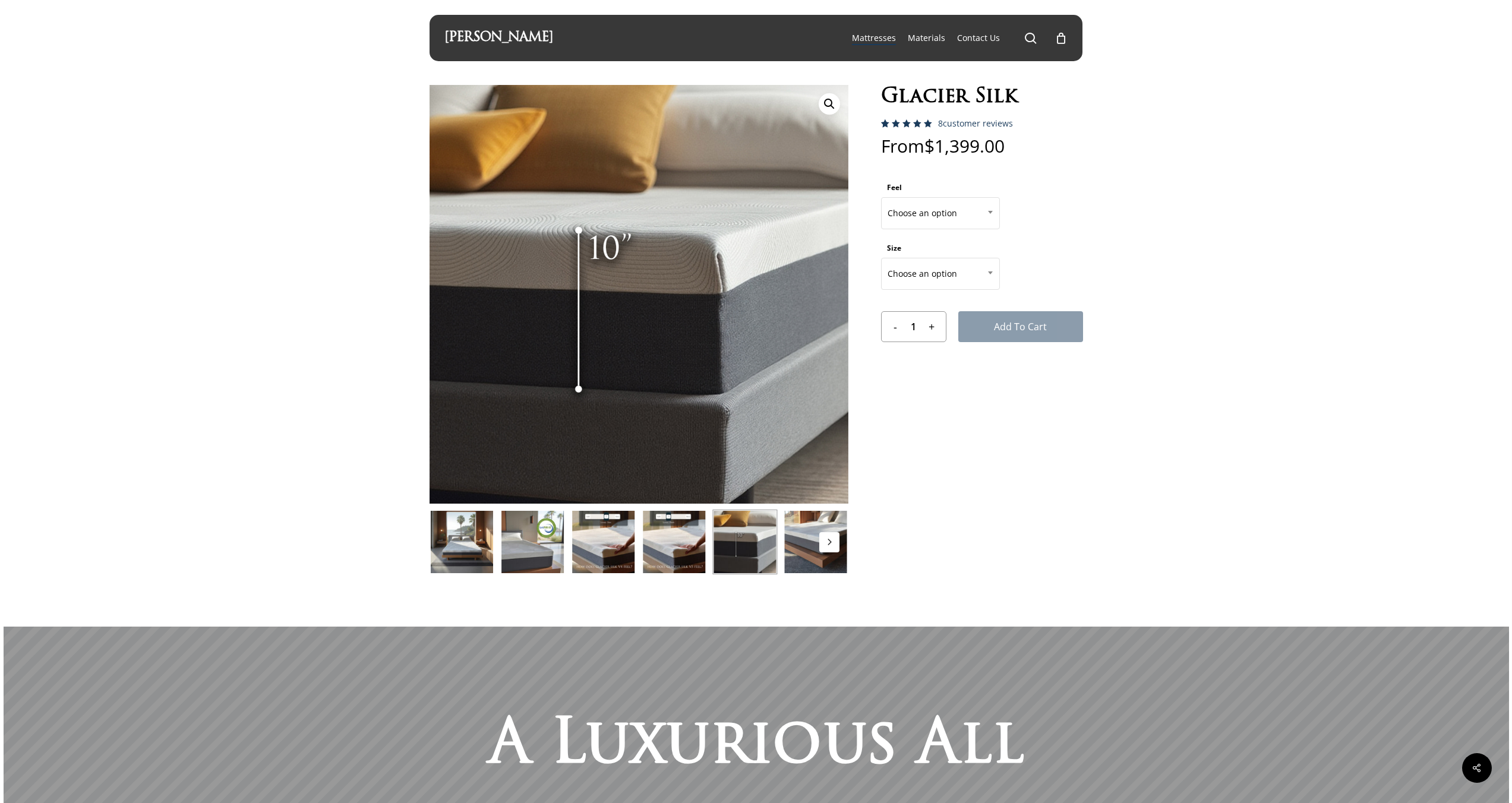
click at [783, 546] on img at bounding box center [815, 541] width 65 height 65
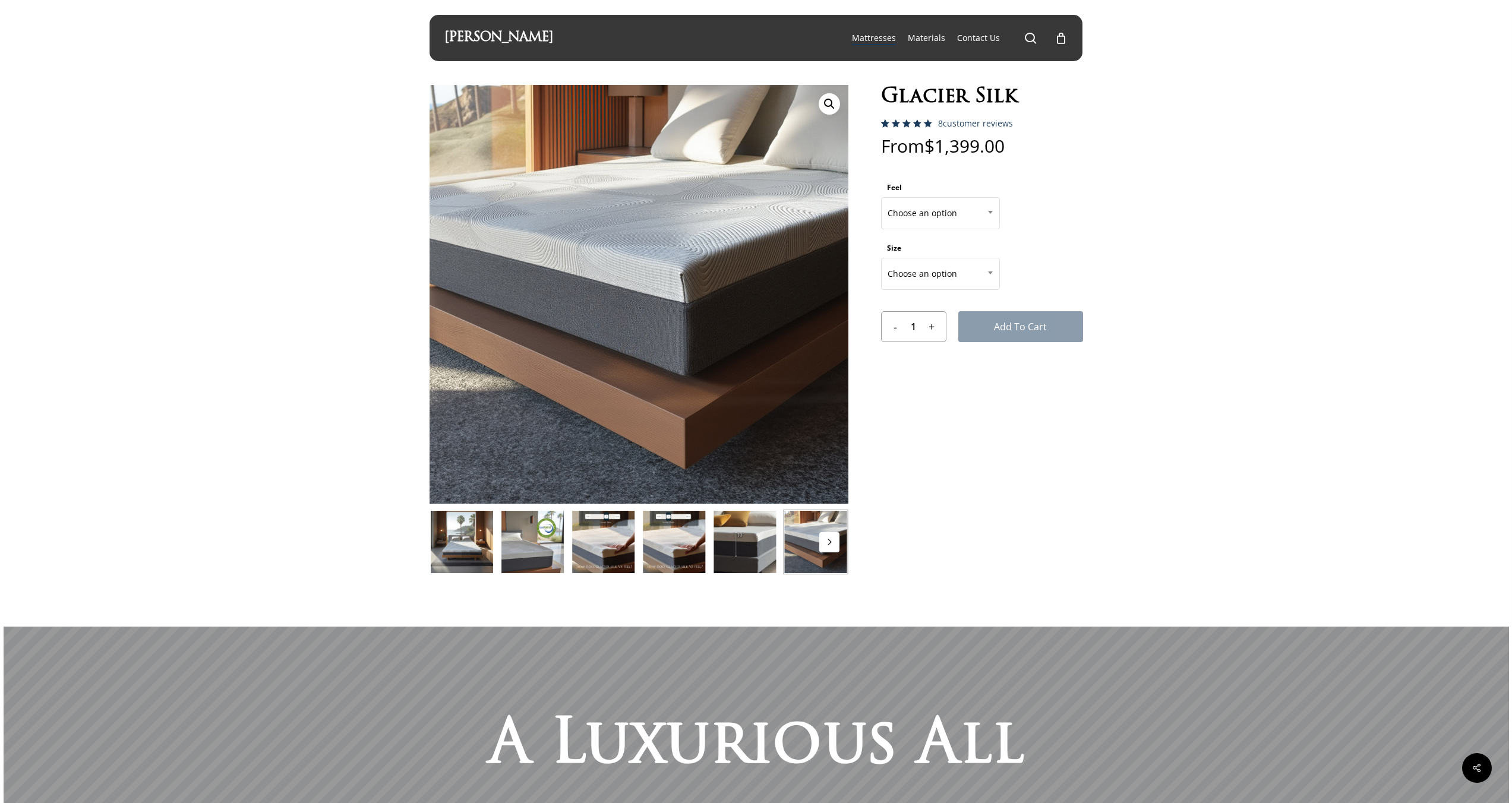
click at [820, 543] on button "Next" at bounding box center [829, 542] width 20 height 20
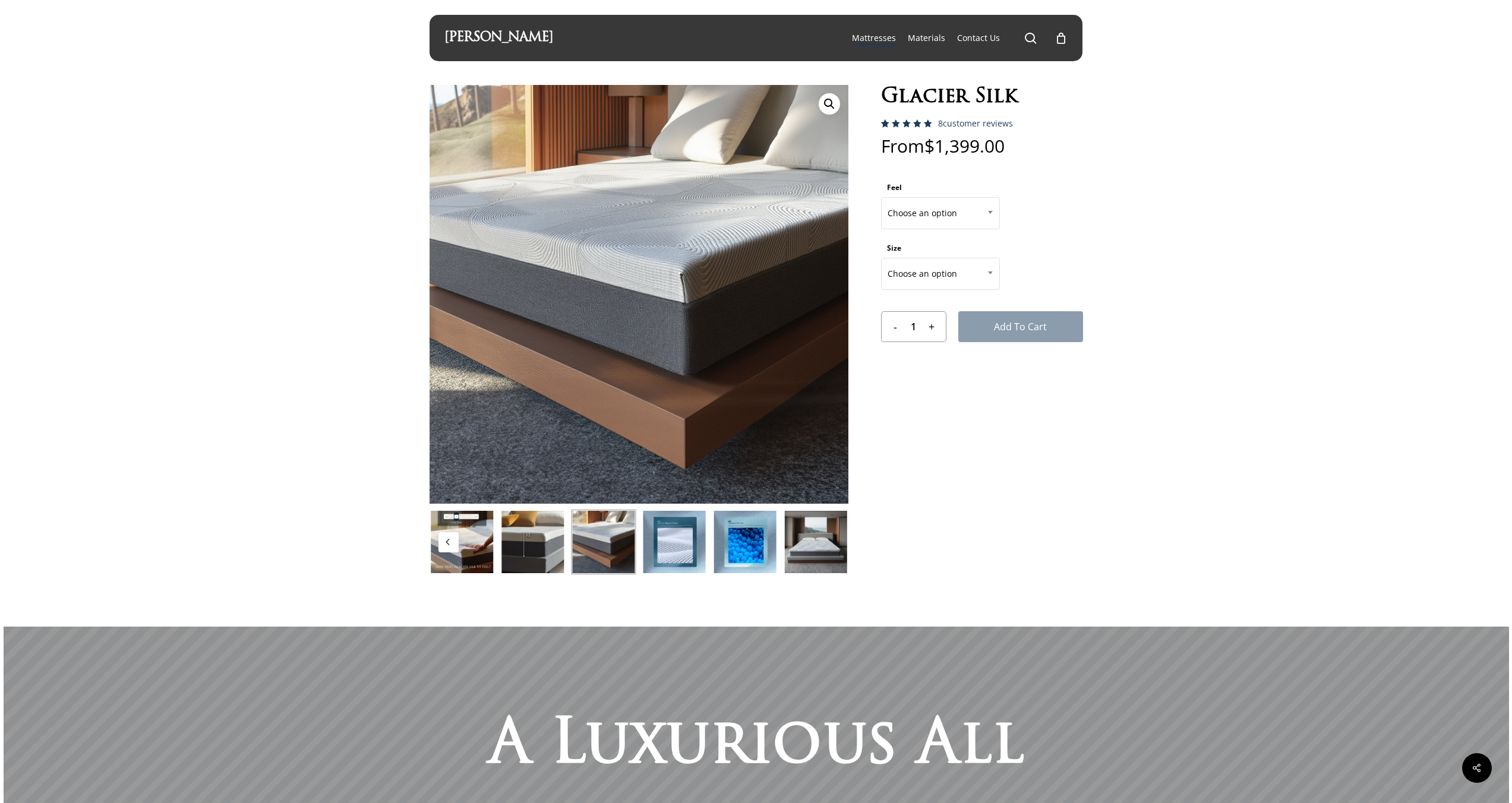
click at [791, 548] on img at bounding box center [815, 541] width 65 height 65
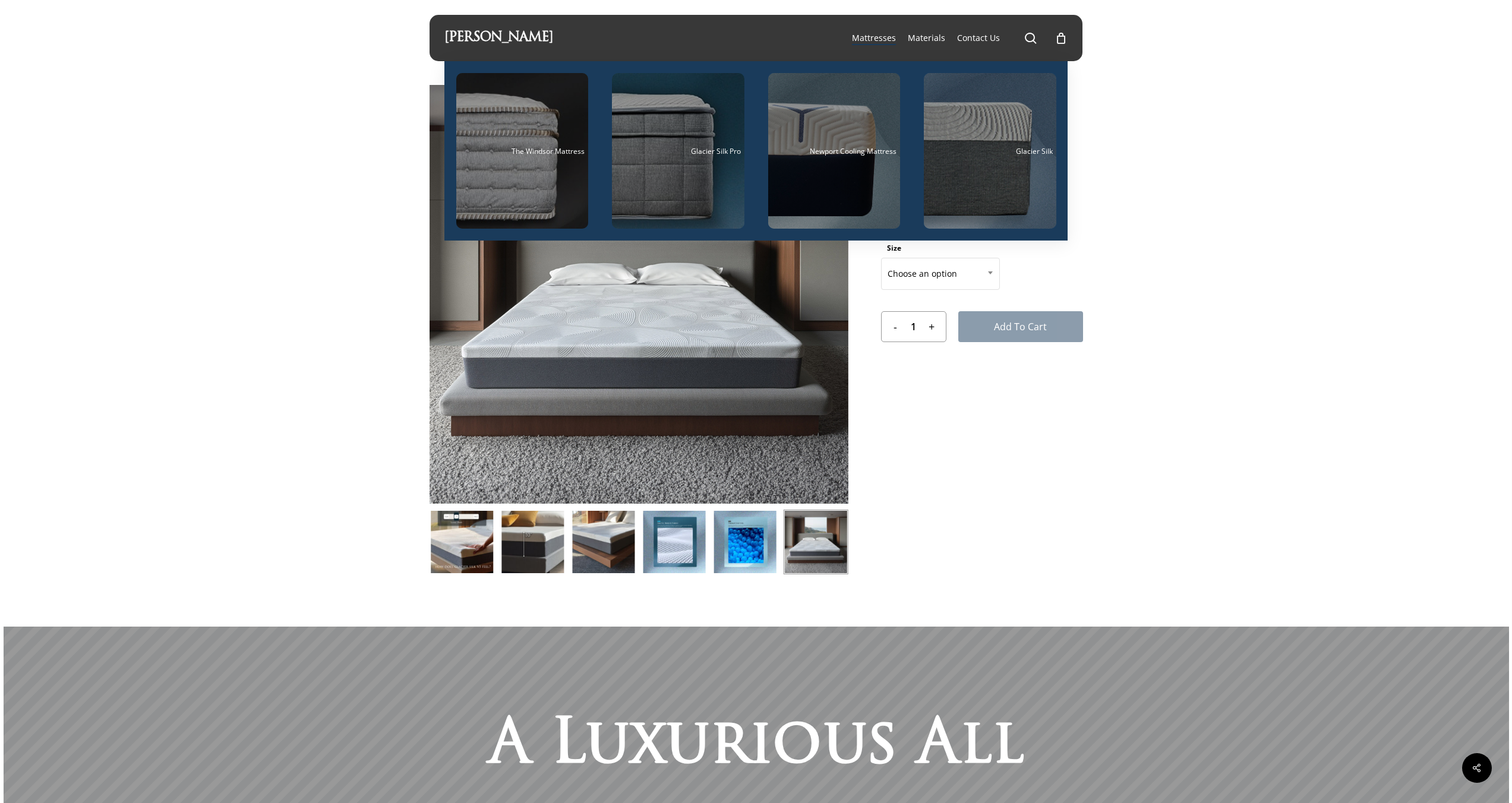
click at [875, 33] on span "Mattresses" at bounding box center [874, 37] width 44 height 11
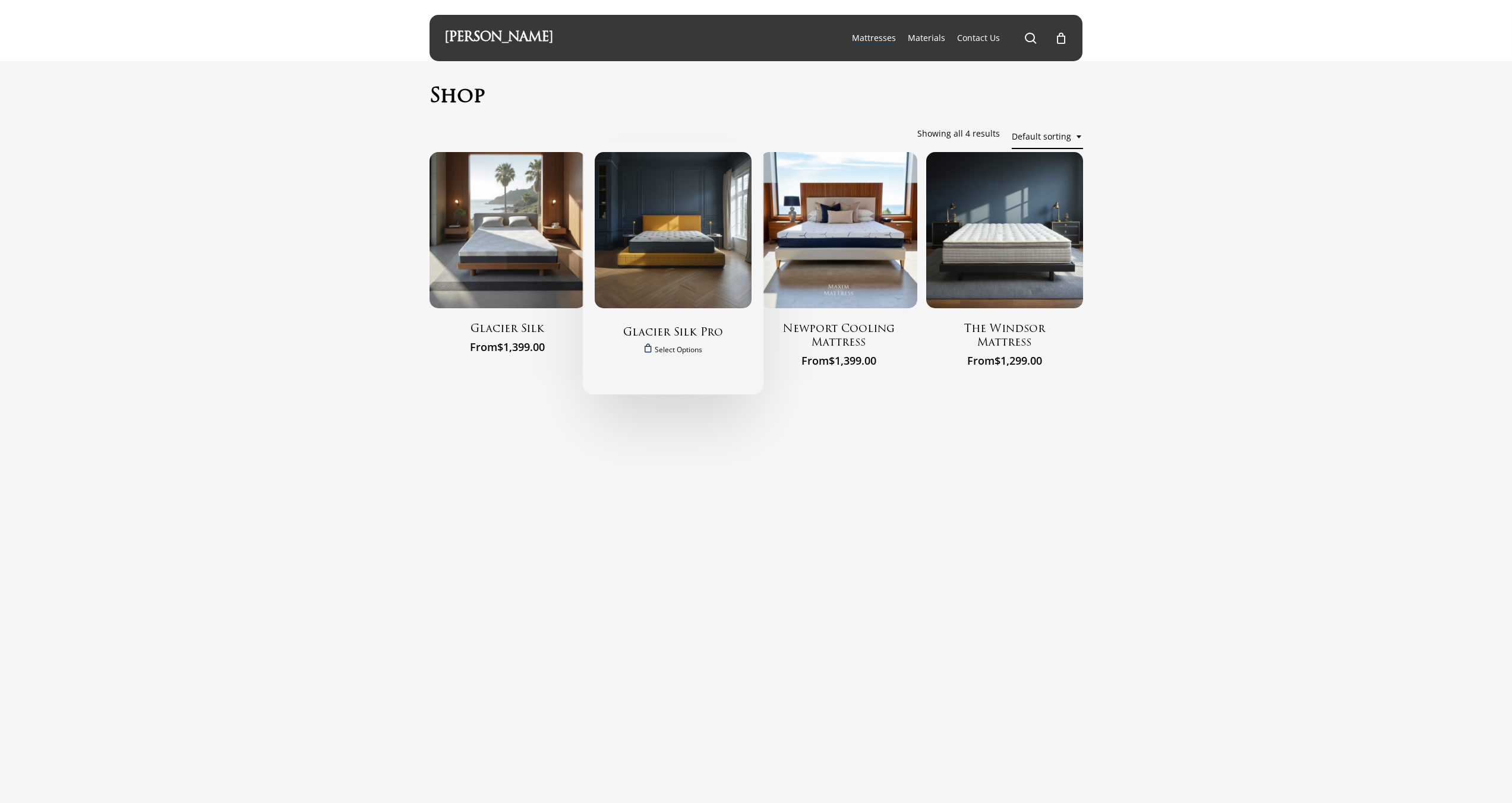
click at [654, 251] on img "Glacier Silk Pro" at bounding box center [672, 230] width 157 height 157
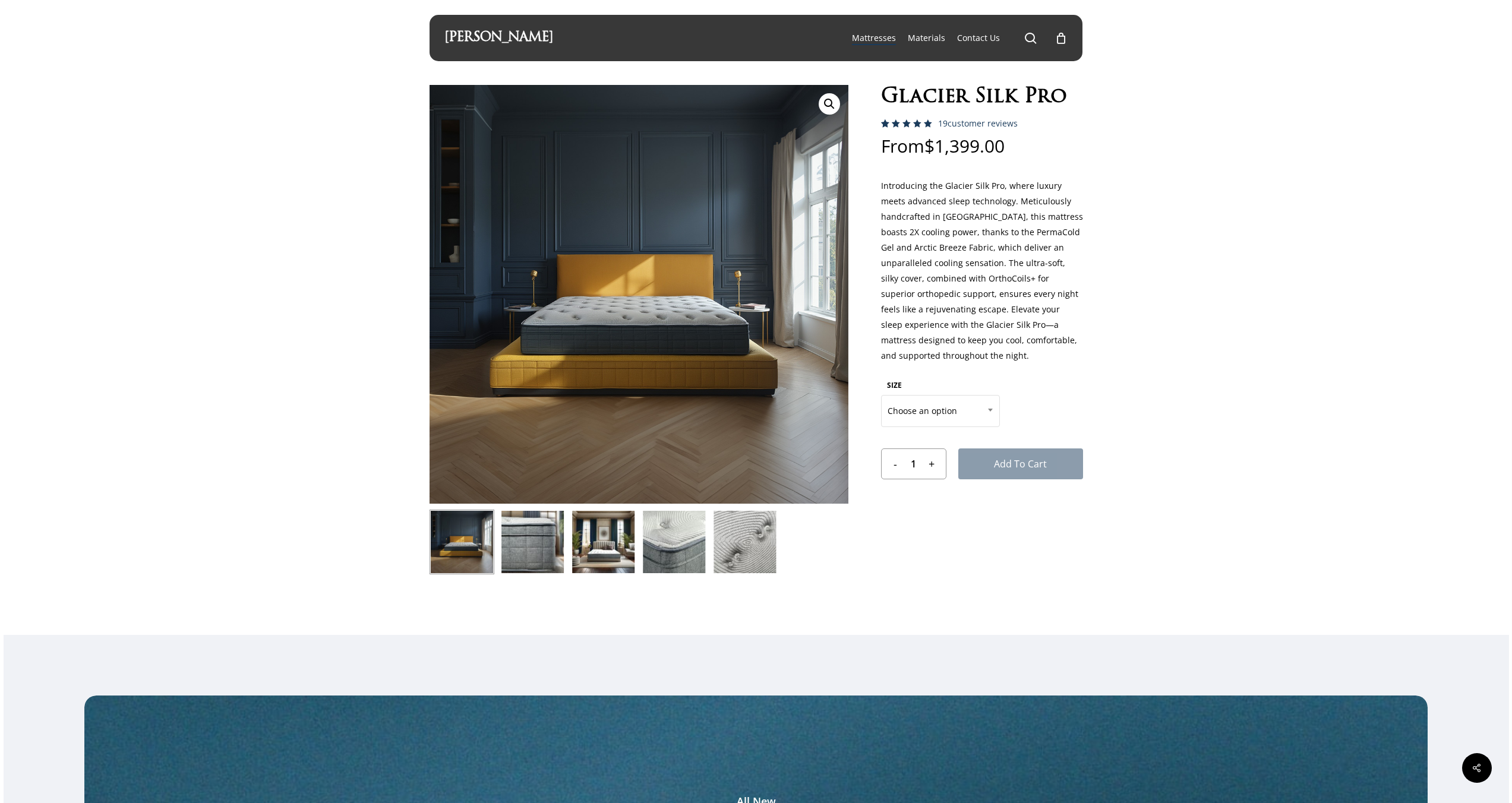
click at [604, 548] on img at bounding box center [603, 541] width 65 height 65
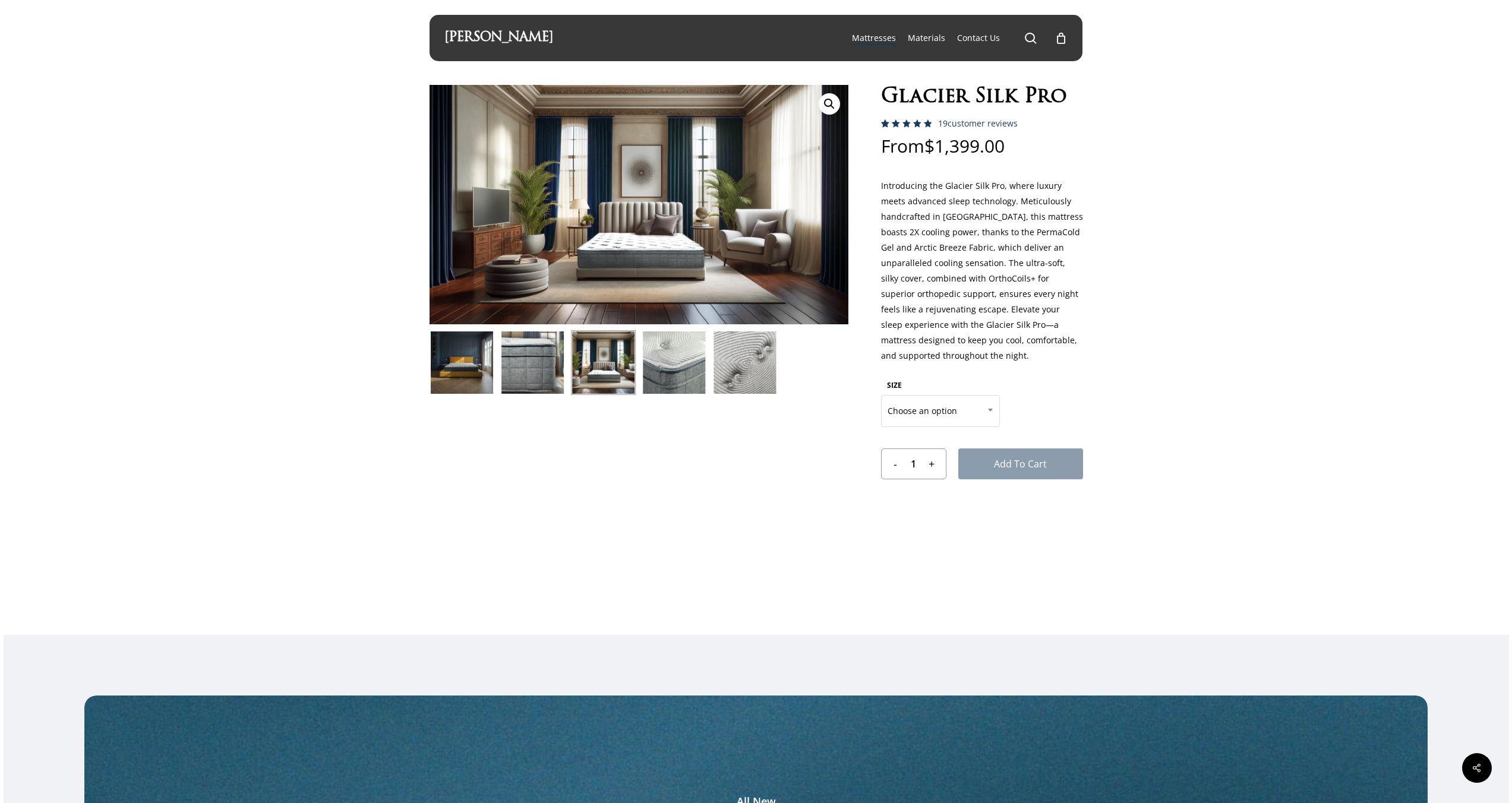
click at [699, 354] on img at bounding box center [673, 363] width 65 height 65
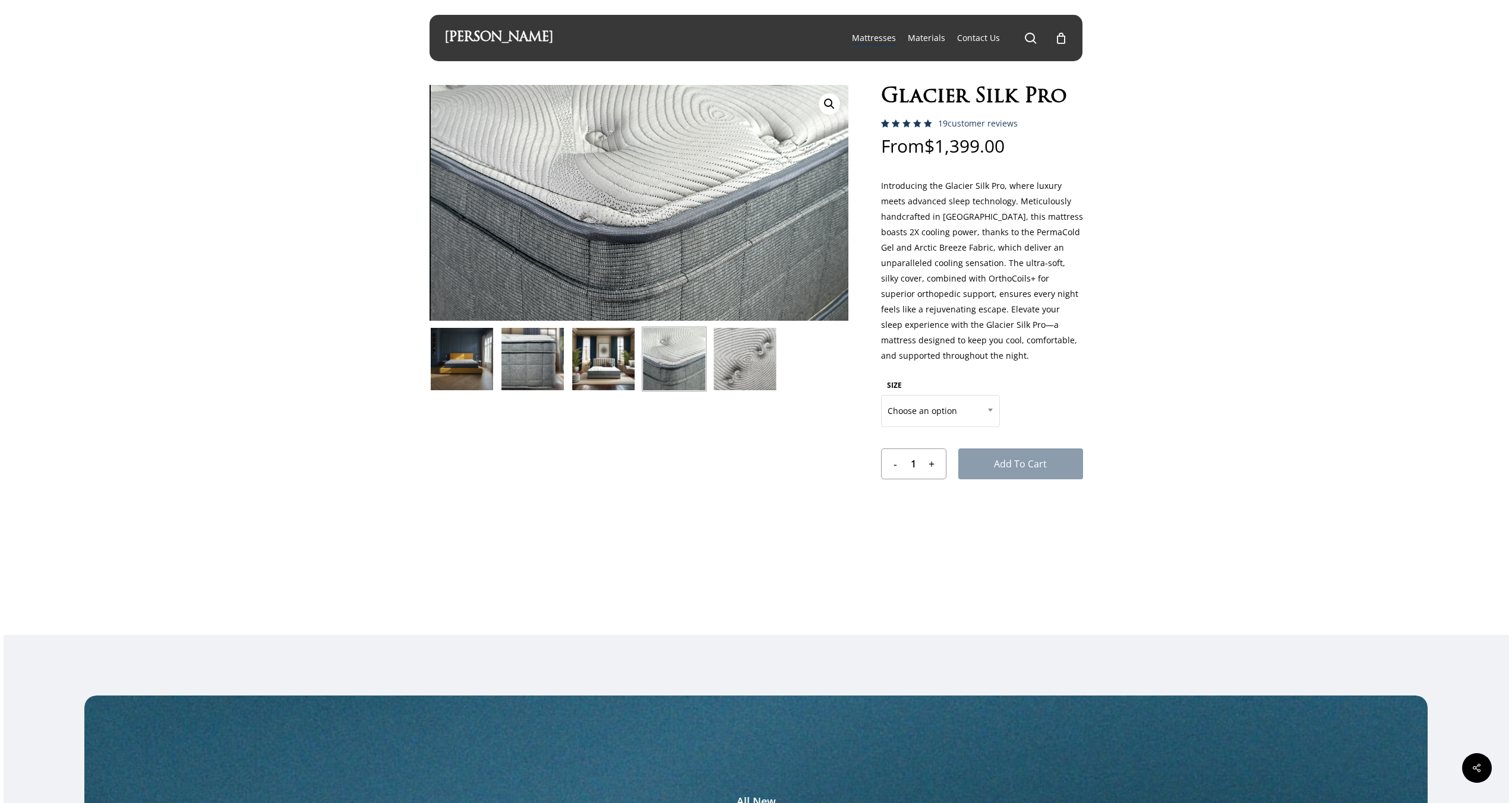
click at [716, 362] on img at bounding box center [744, 359] width 65 height 65
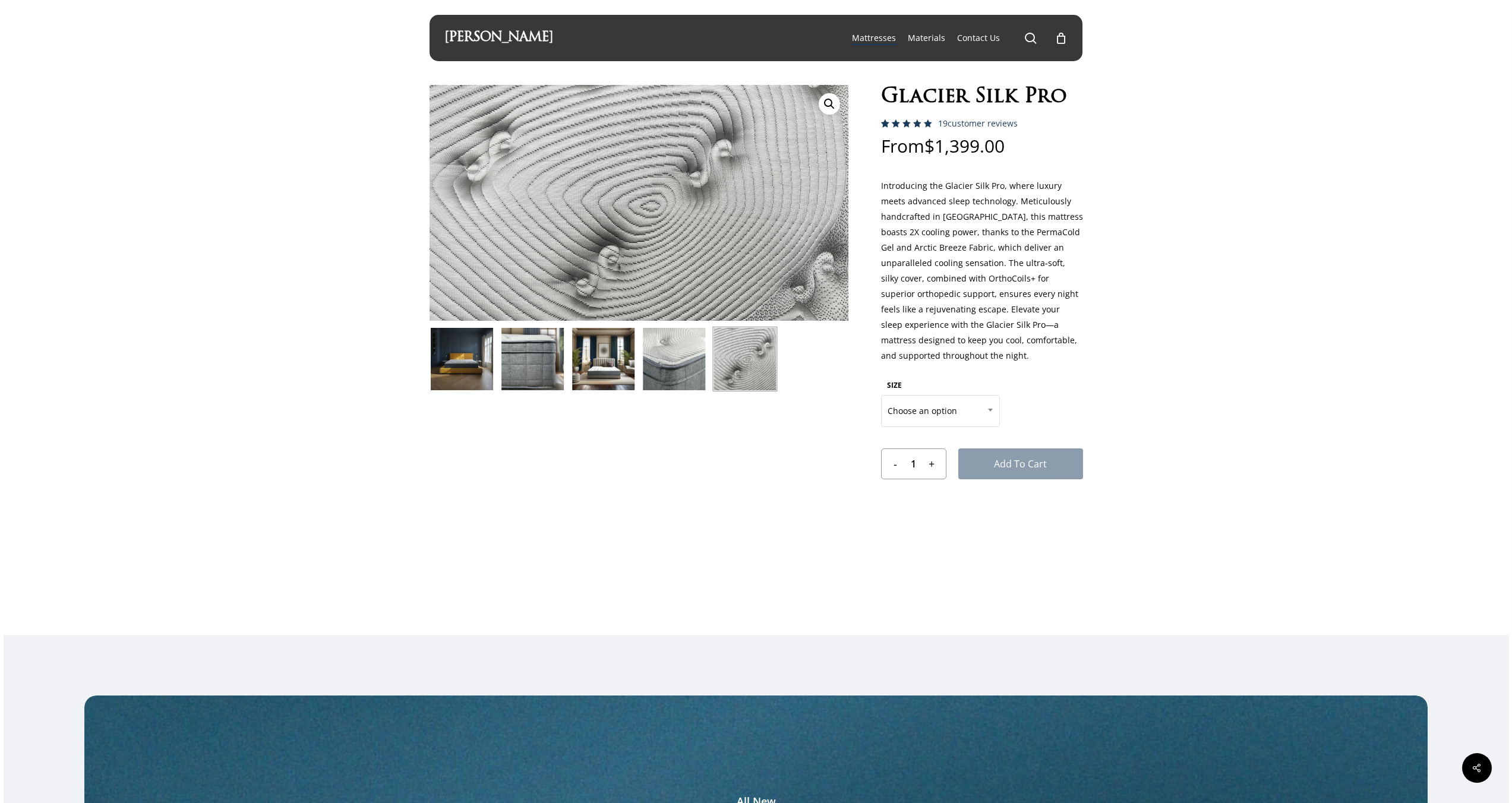
click at [694, 363] on img at bounding box center [673, 359] width 65 height 65
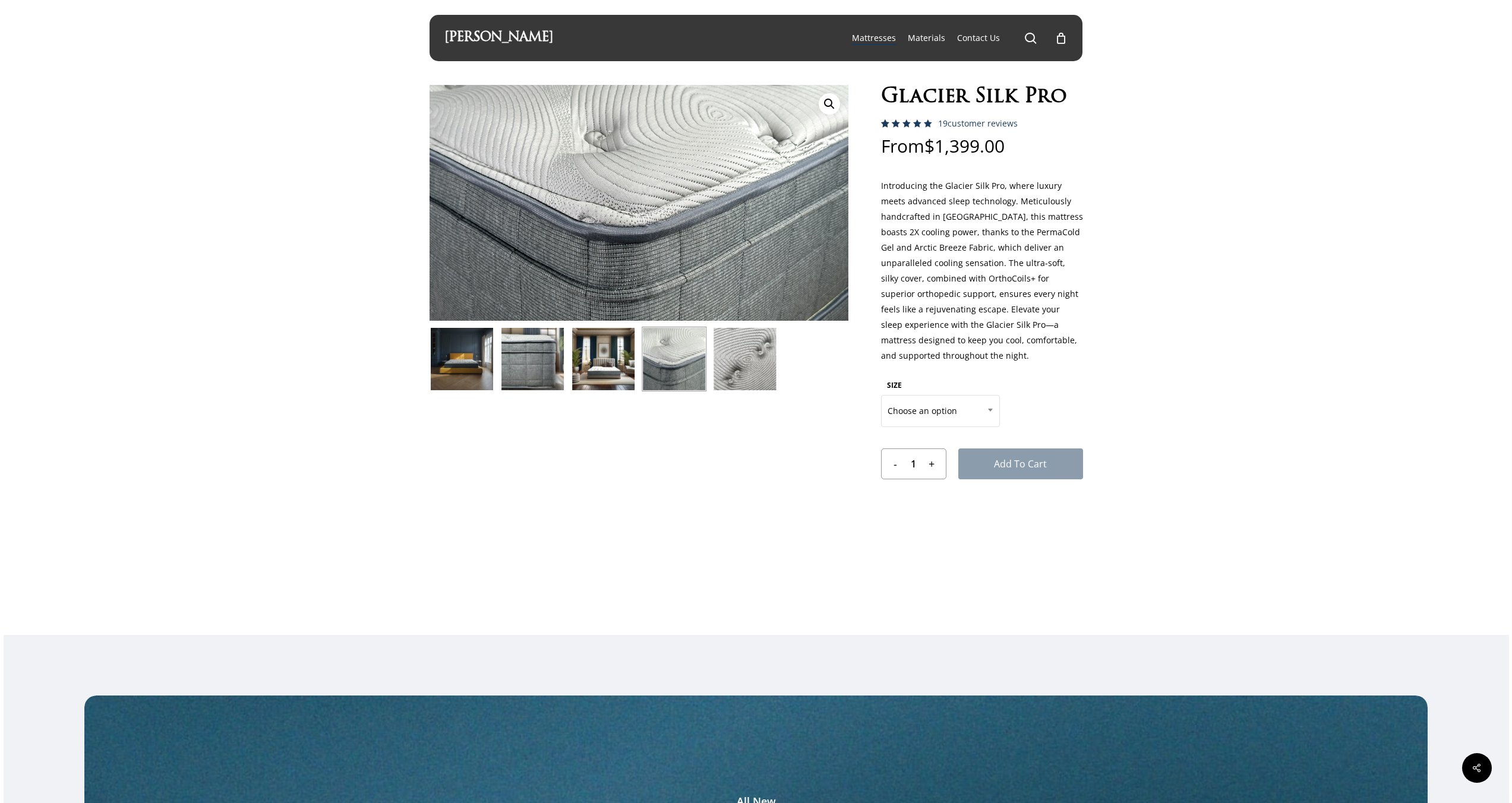
click at [474, 49] on div "[PERSON_NAME]" at bounding box center [498, 38] width 109 height 46
click at [482, 39] on link "[PERSON_NAME]" at bounding box center [498, 38] width 109 height 13
